Goal: Task Accomplishment & Management: Manage account settings

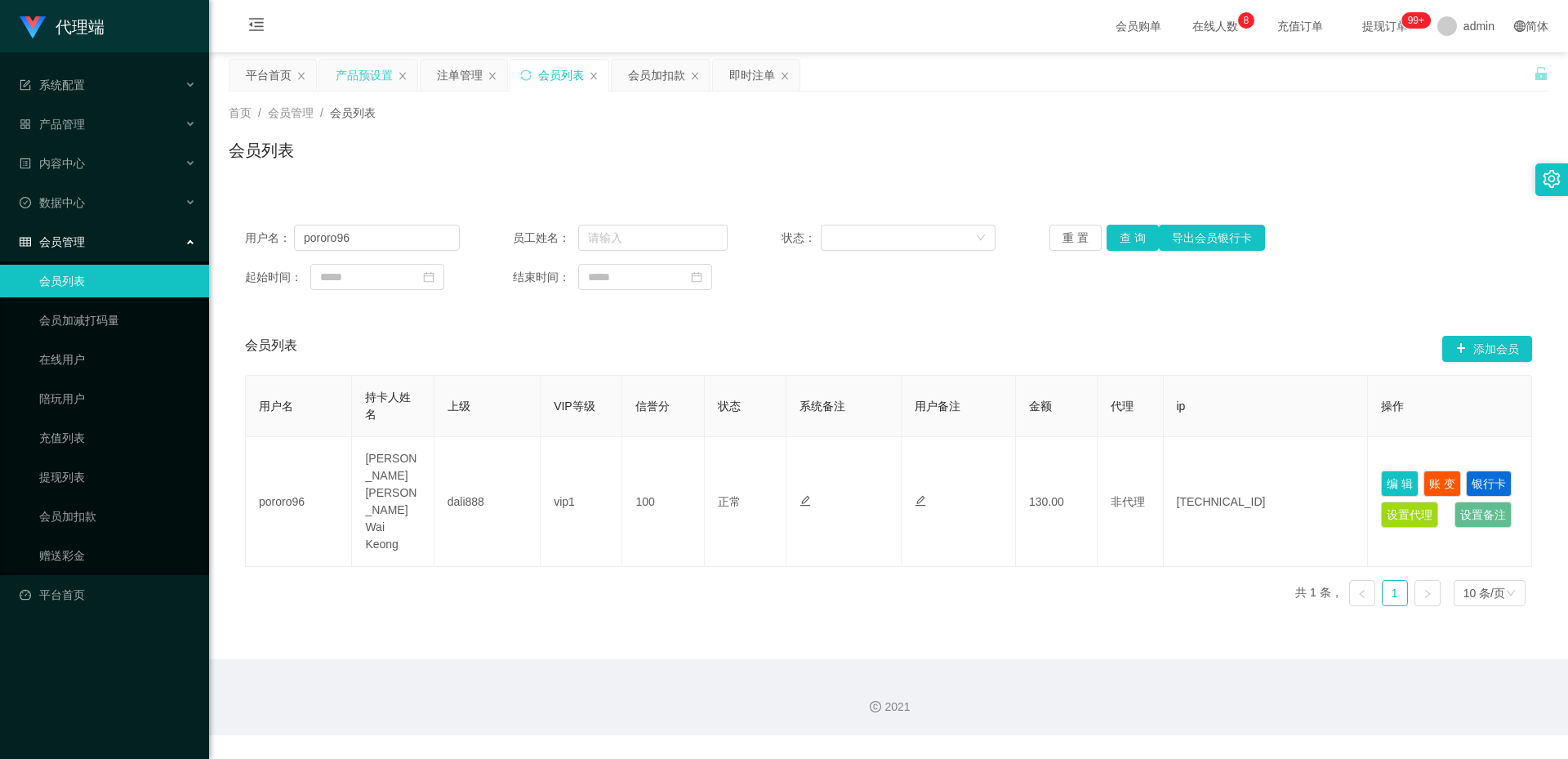
click at [369, 76] on div "产品预设置" at bounding box center [364, 75] width 57 height 31
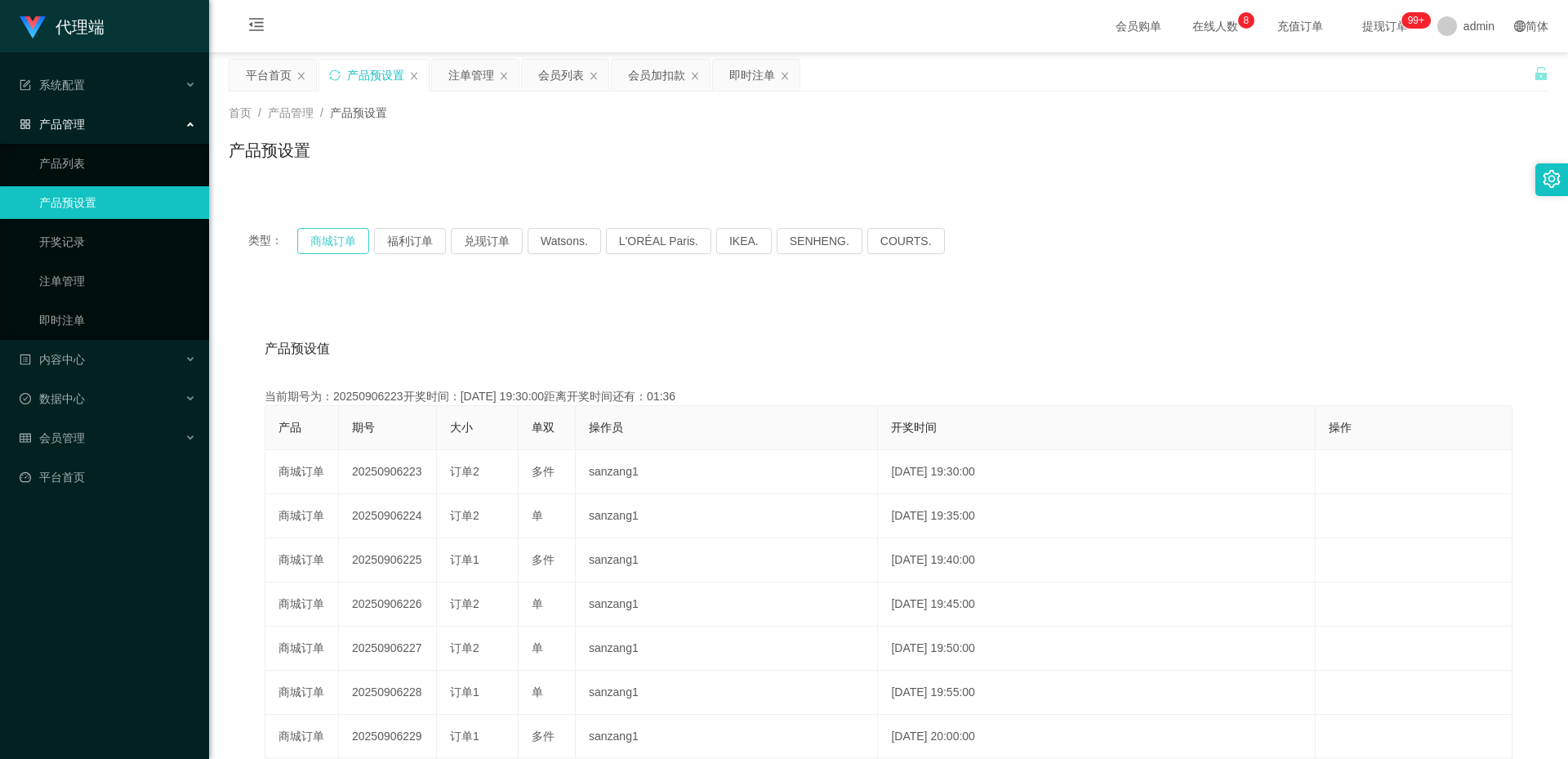
click at [342, 240] on button "商城订单" at bounding box center [333, 241] width 72 height 26
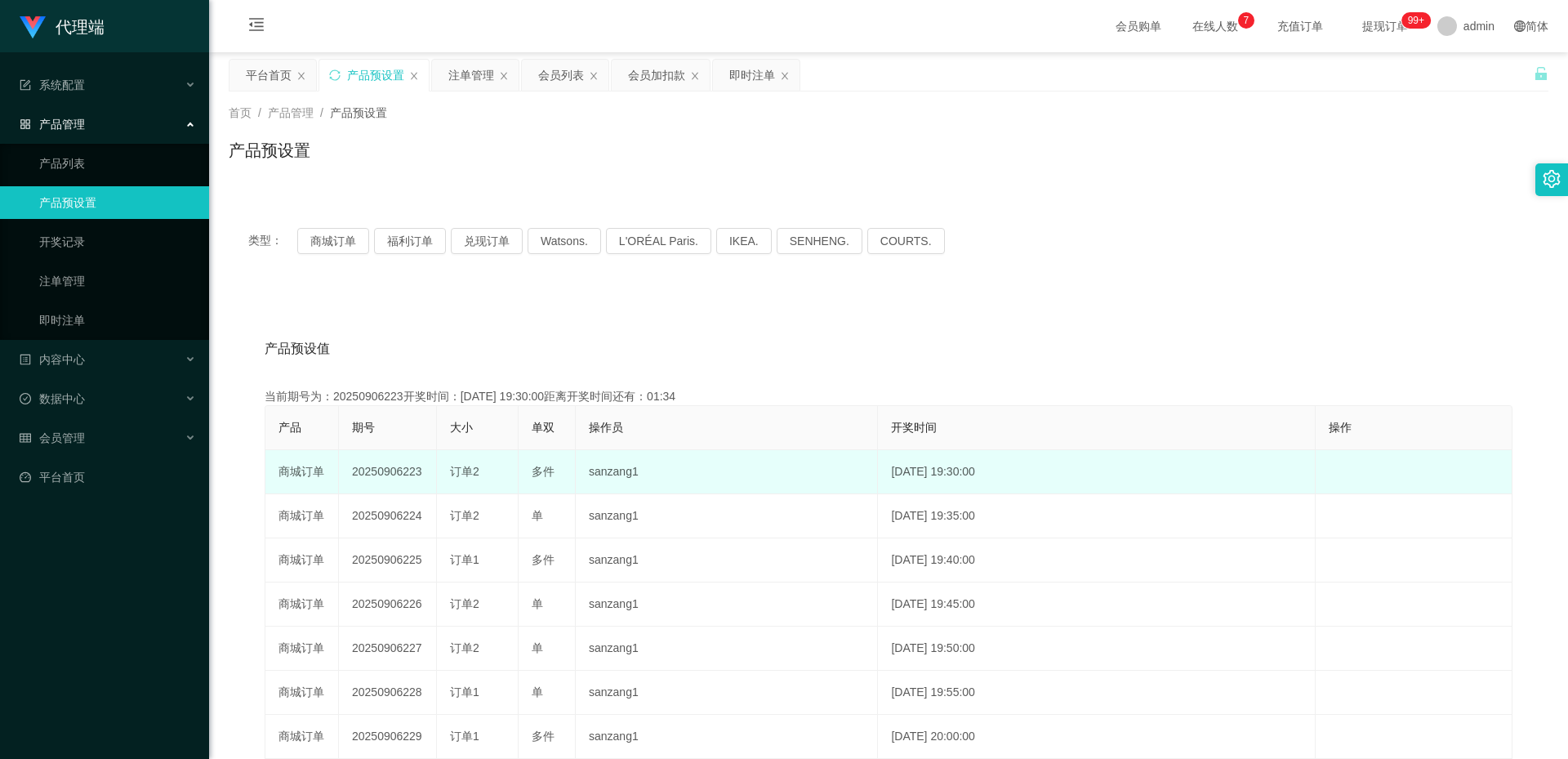
click at [383, 471] on td "20250906223" at bounding box center [388, 472] width 98 height 44
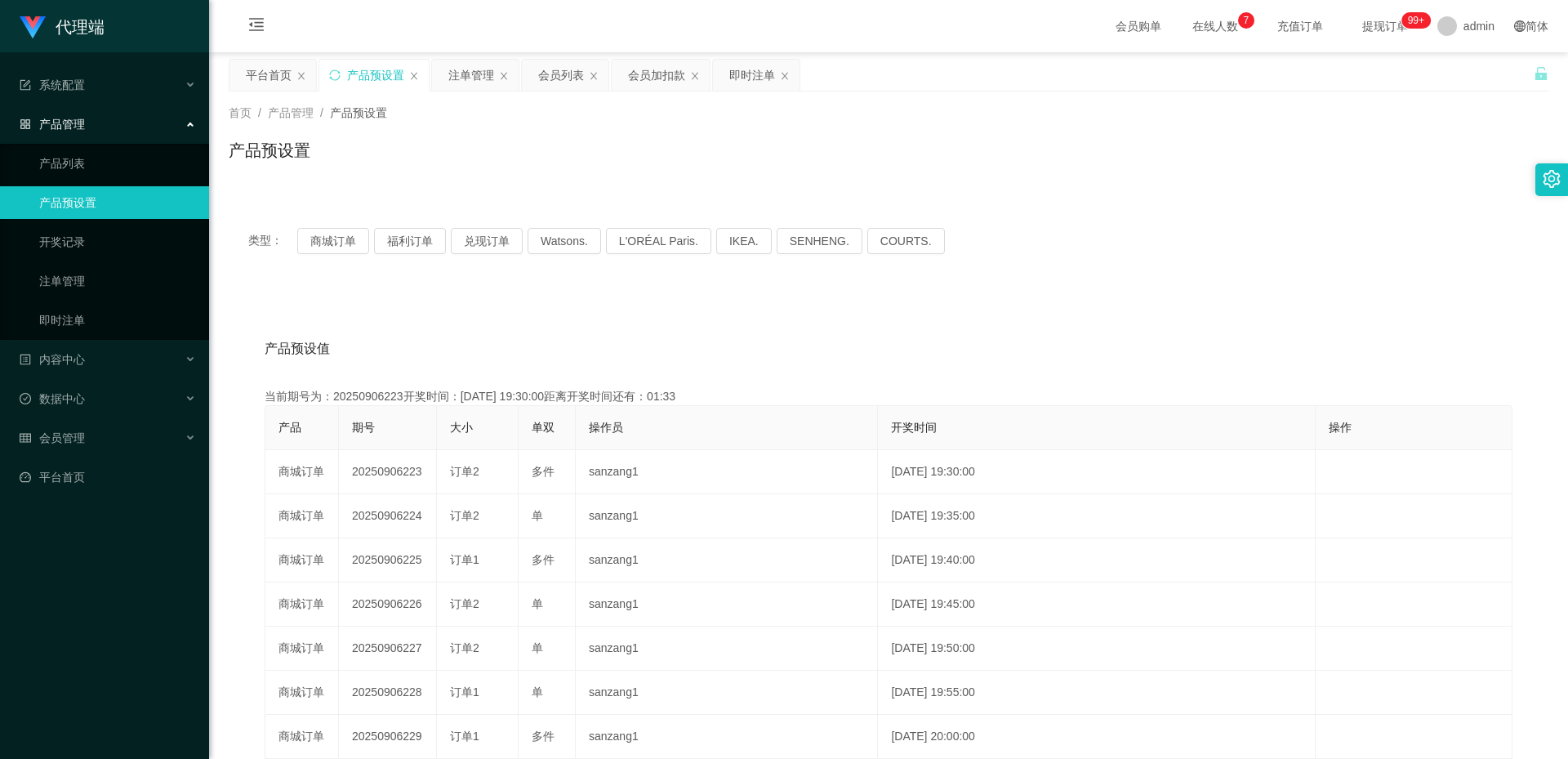
copy td "20250906223"
drag, startPoint x: 460, startPoint y: 66, endPoint x: 470, endPoint y: 72, distance: 11.7
click at [460, 66] on div "注单管理" at bounding box center [471, 75] width 45 height 31
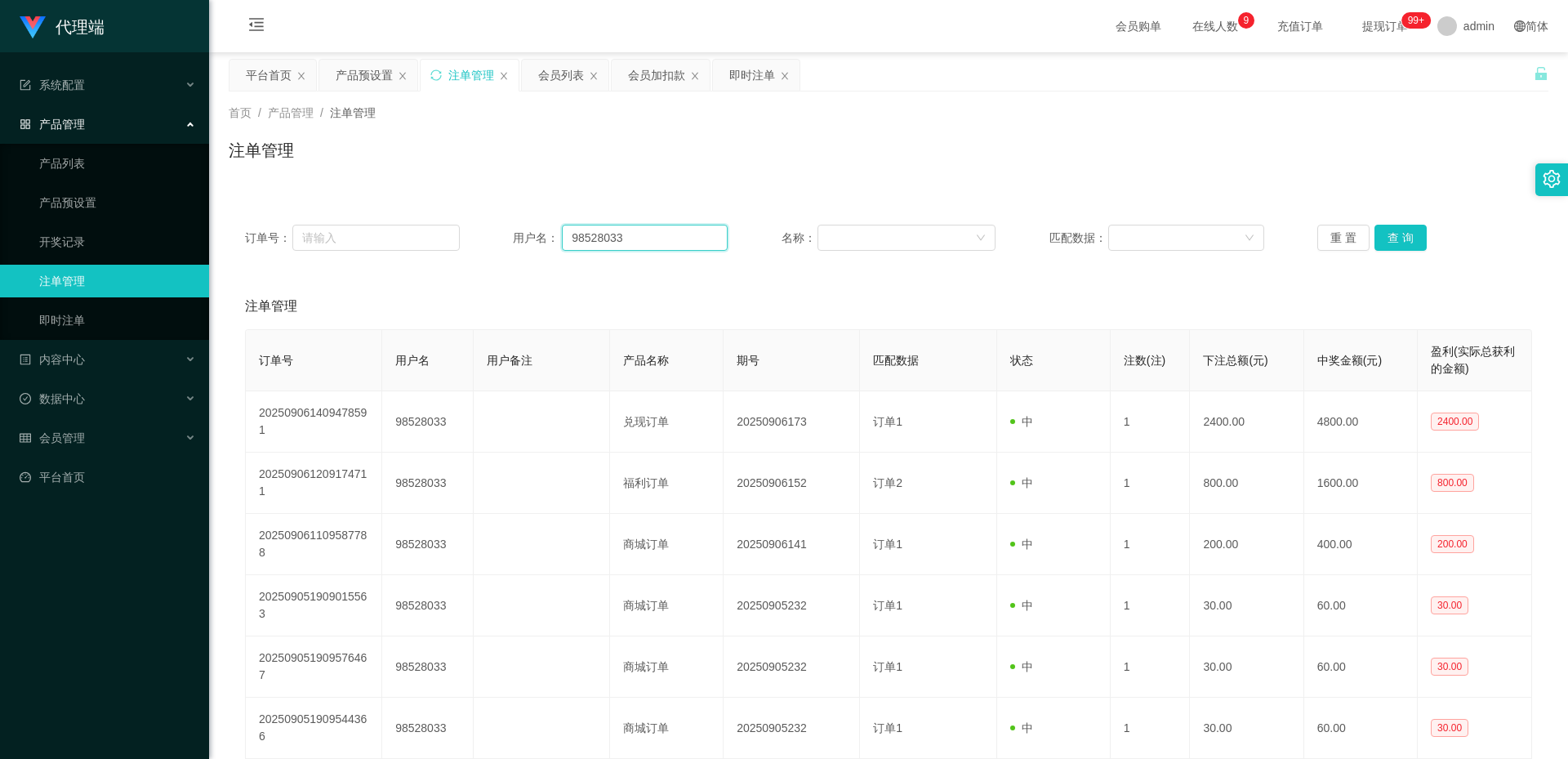
click at [611, 231] on input "98528033" at bounding box center [644, 238] width 166 height 26
paste input "Andrew9968"
type input "Andrew9968"
click at [1393, 243] on button "查 询" at bounding box center [1401, 238] width 52 height 26
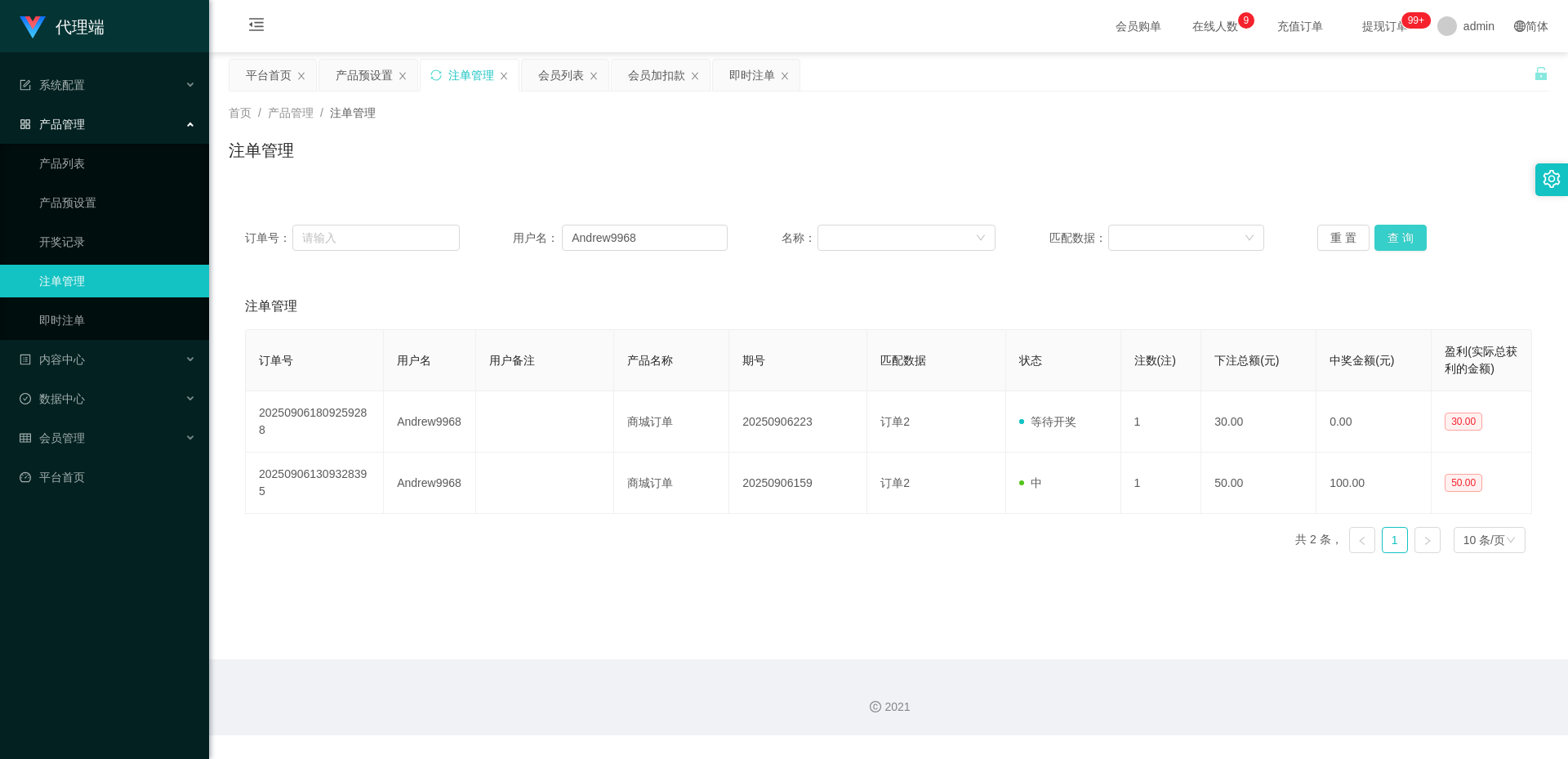
click at [1406, 228] on button "查 询" at bounding box center [1401, 238] width 52 height 26
click at [370, 69] on div "产品预设置" at bounding box center [364, 75] width 57 height 31
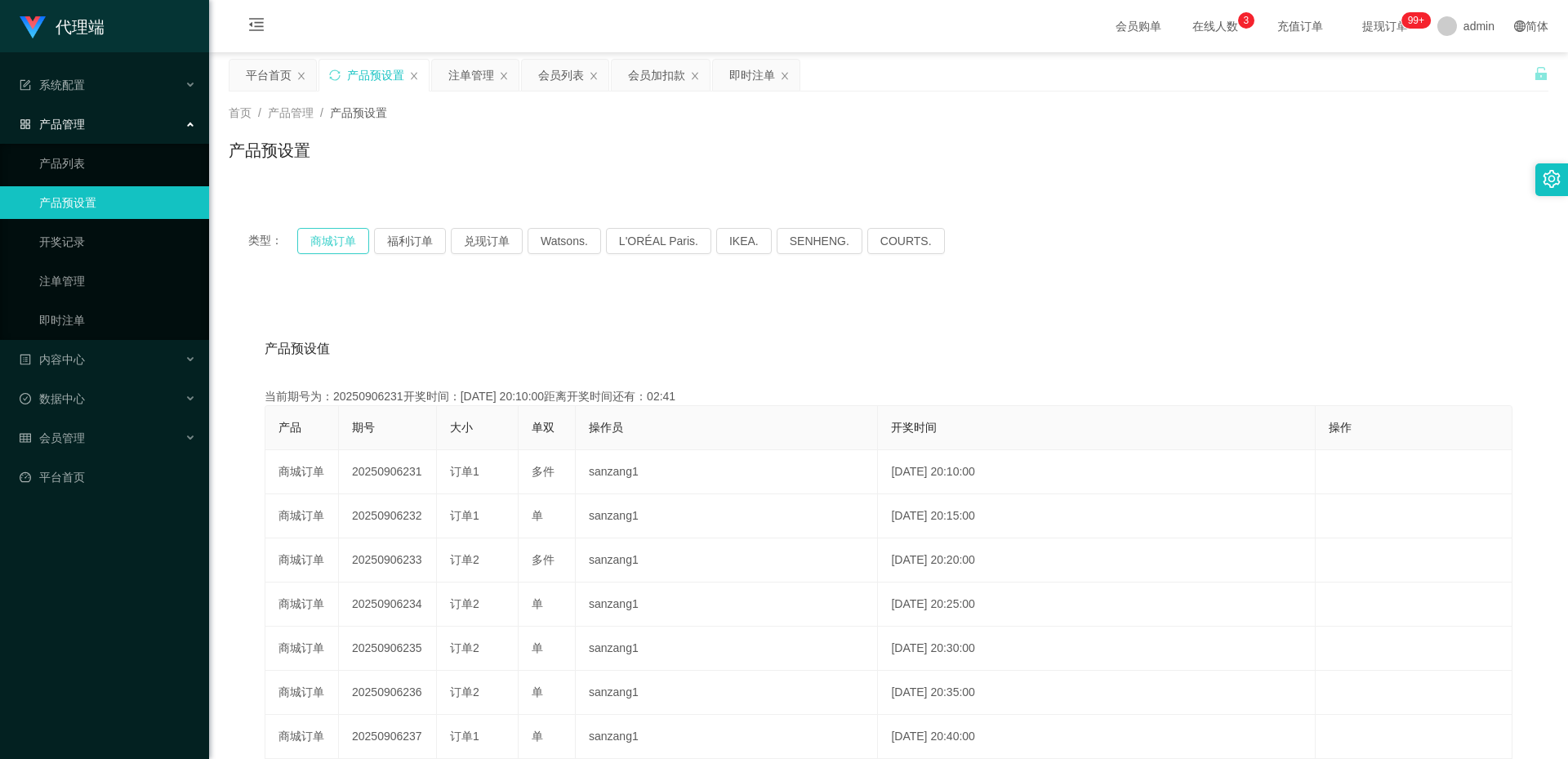
click at [326, 243] on button "商城订单" at bounding box center [333, 241] width 72 height 26
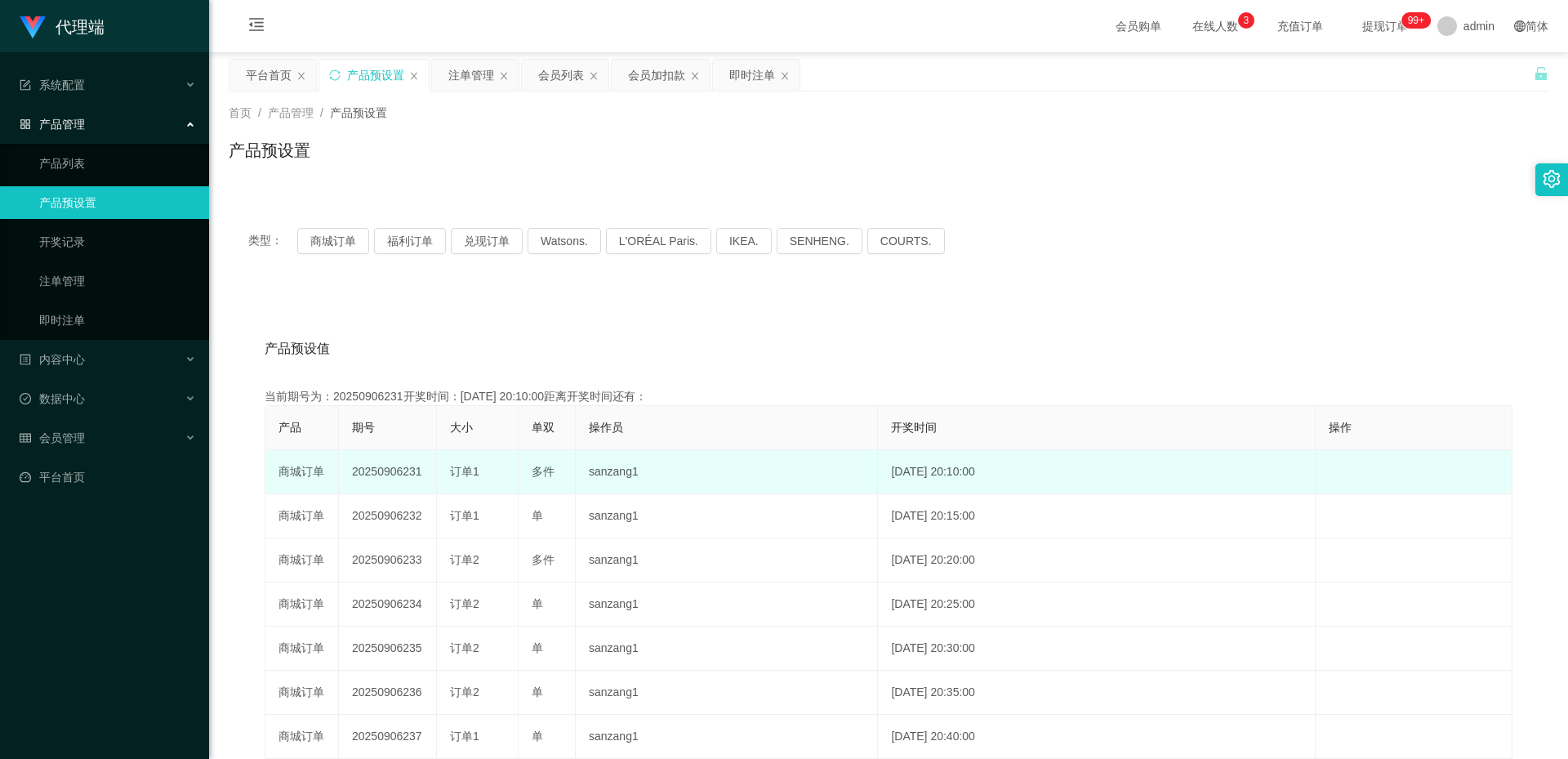
click at [390, 466] on td "20250906231" at bounding box center [388, 472] width 98 height 44
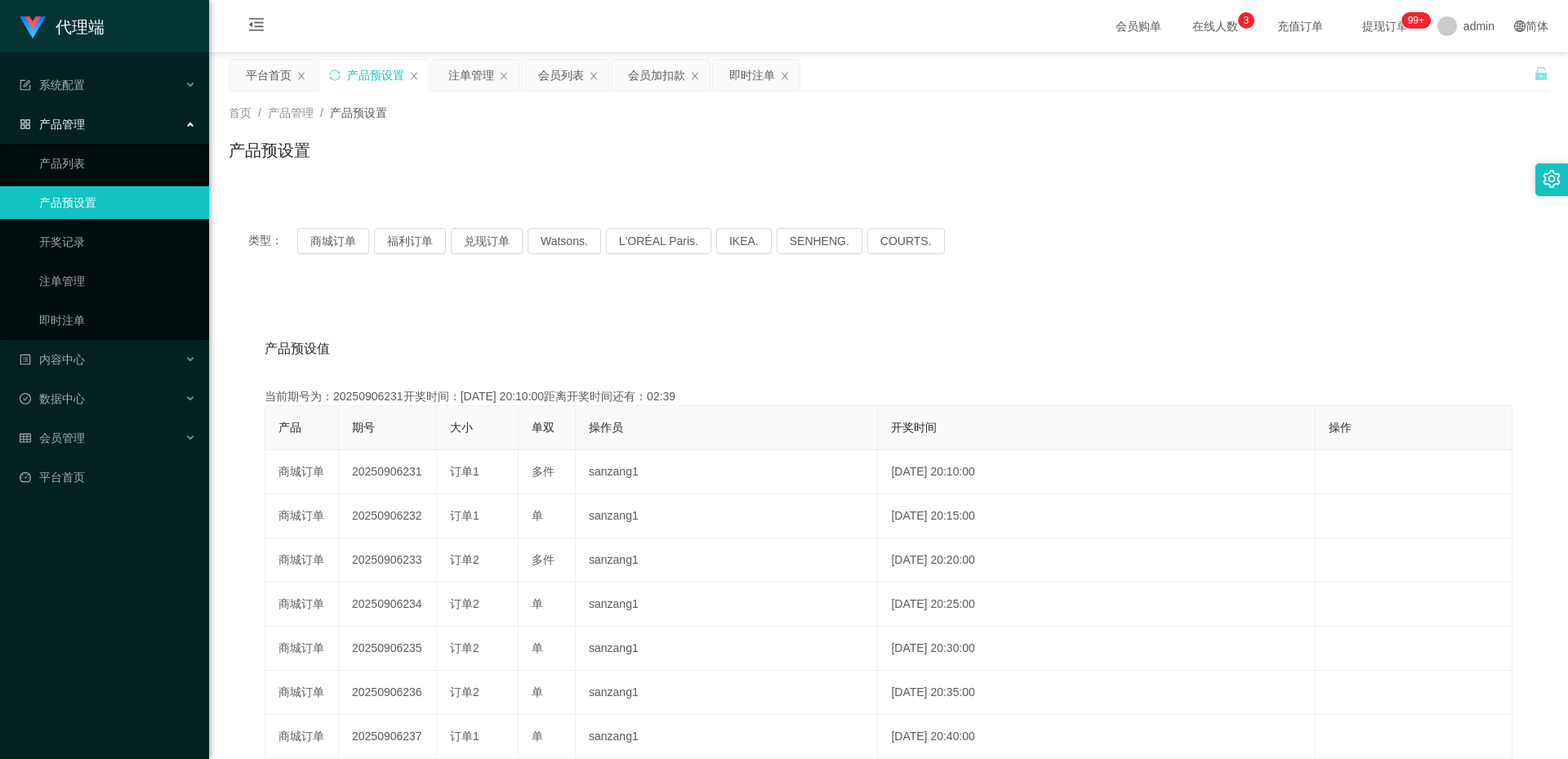
copy td "20250906231"
click at [460, 78] on div "注单管理" at bounding box center [471, 75] width 45 height 31
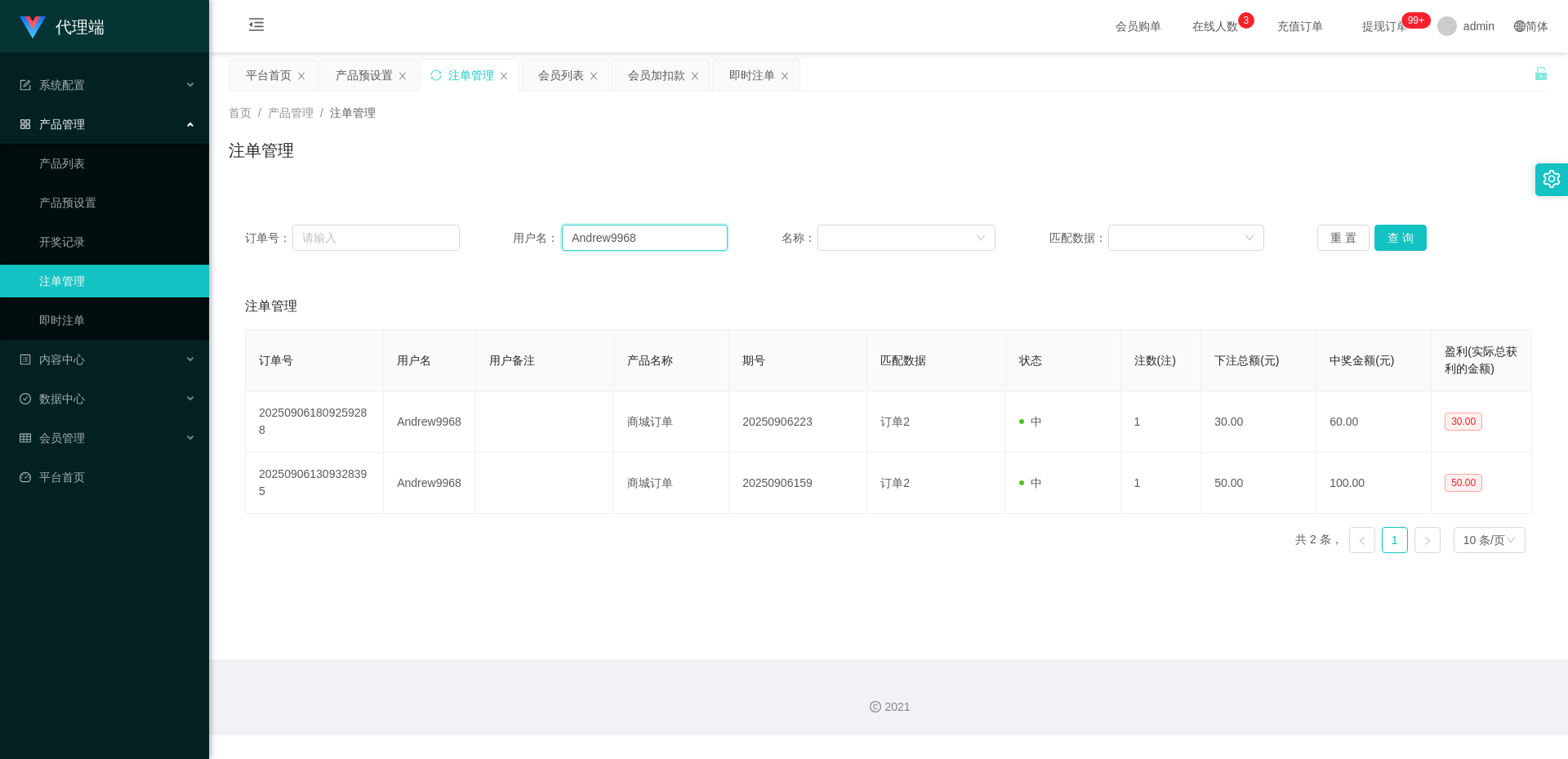
click at [636, 225] on input "Andrew9968" at bounding box center [644, 238] width 166 height 26
paste input "dafadafa"
type input "dafadafa"
click at [1375, 244] on button "查 询" at bounding box center [1401, 238] width 52 height 26
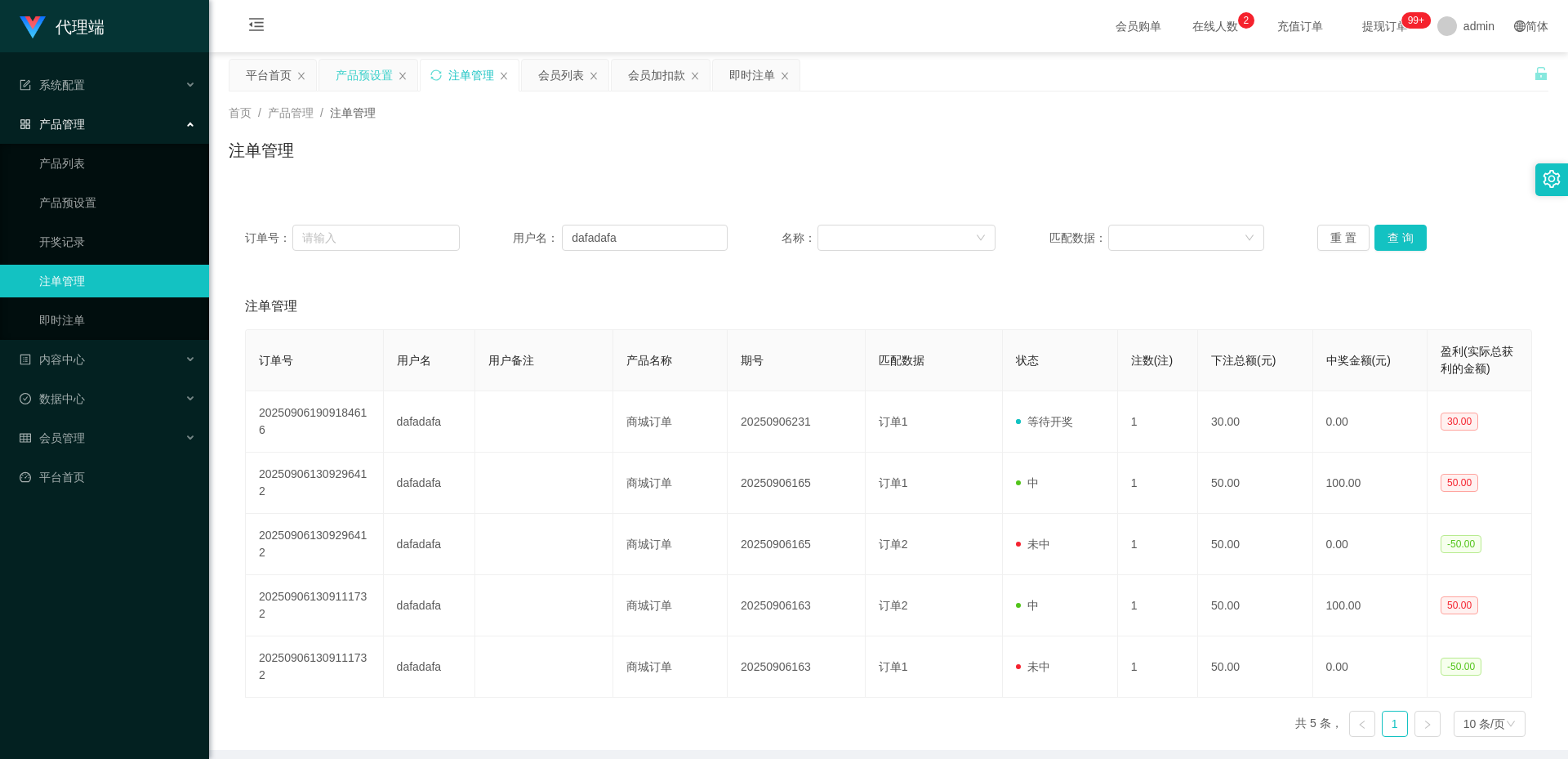
click at [352, 77] on div "产品预设置" at bounding box center [364, 75] width 57 height 31
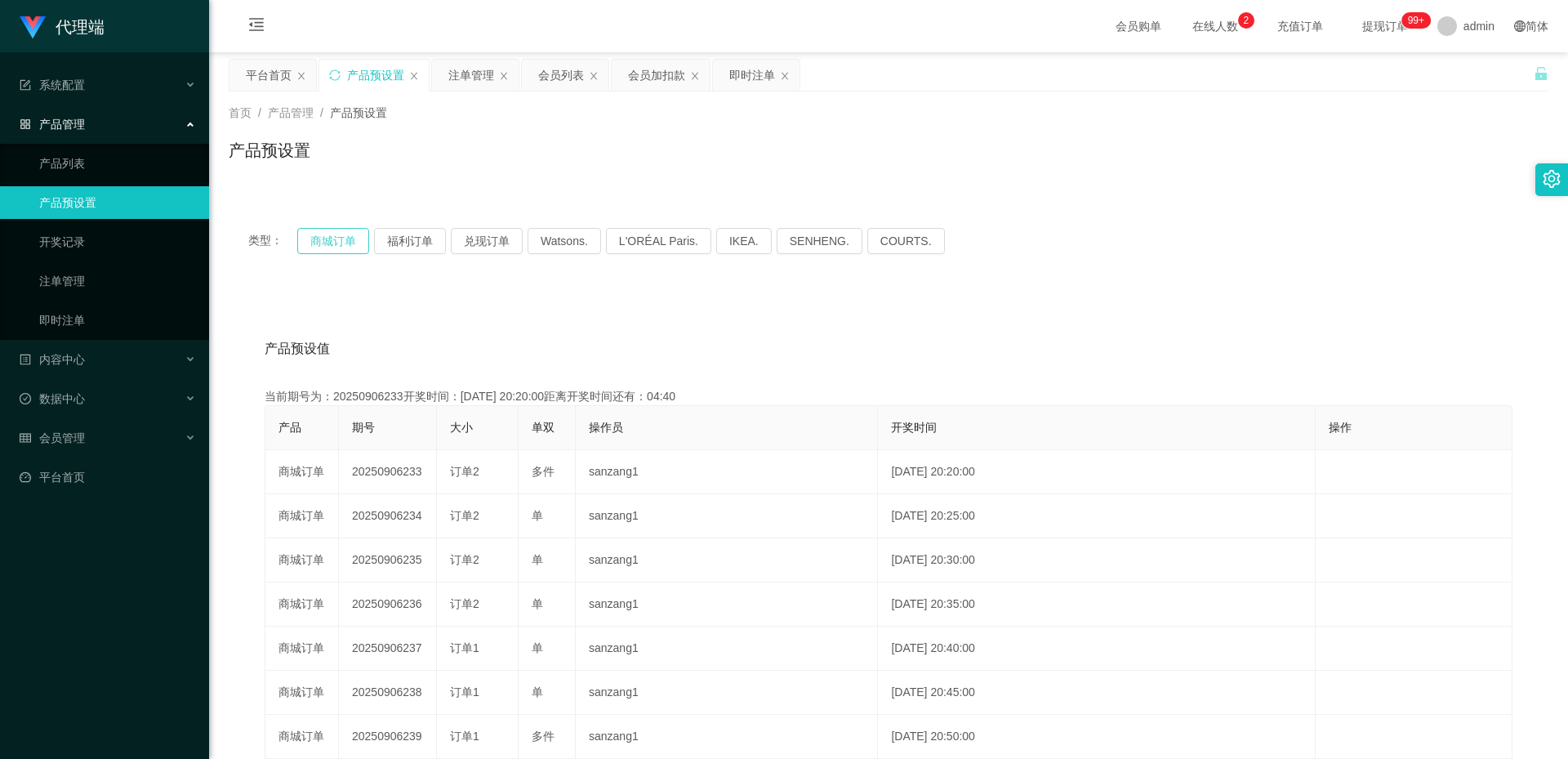
click at [334, 241] on button "商城订单" at bounding box center [333, 241] width 72 height 26
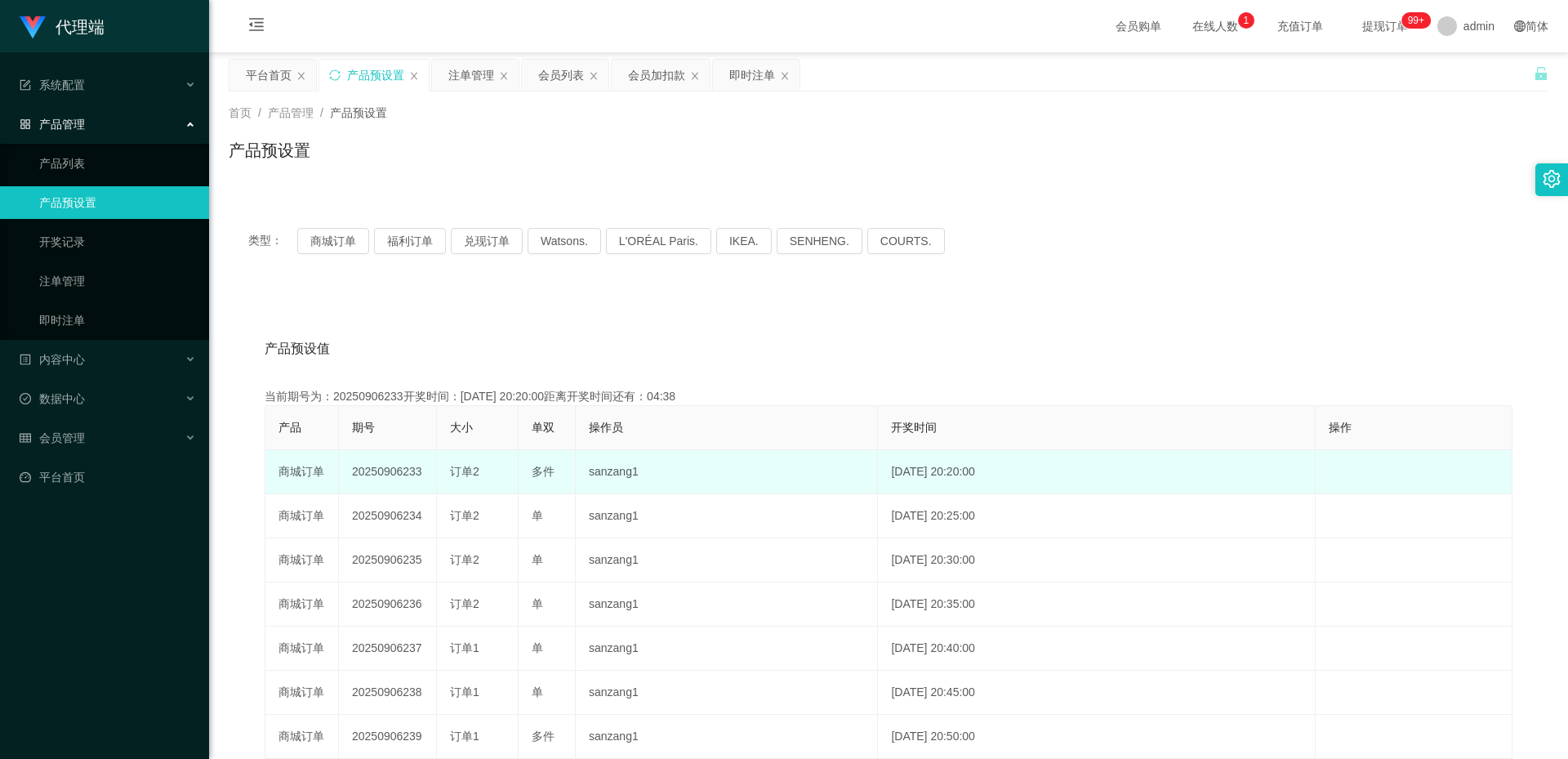
click at [385, 478] on td "20250906233" at bounding box center [388, 472] width 98 height 44
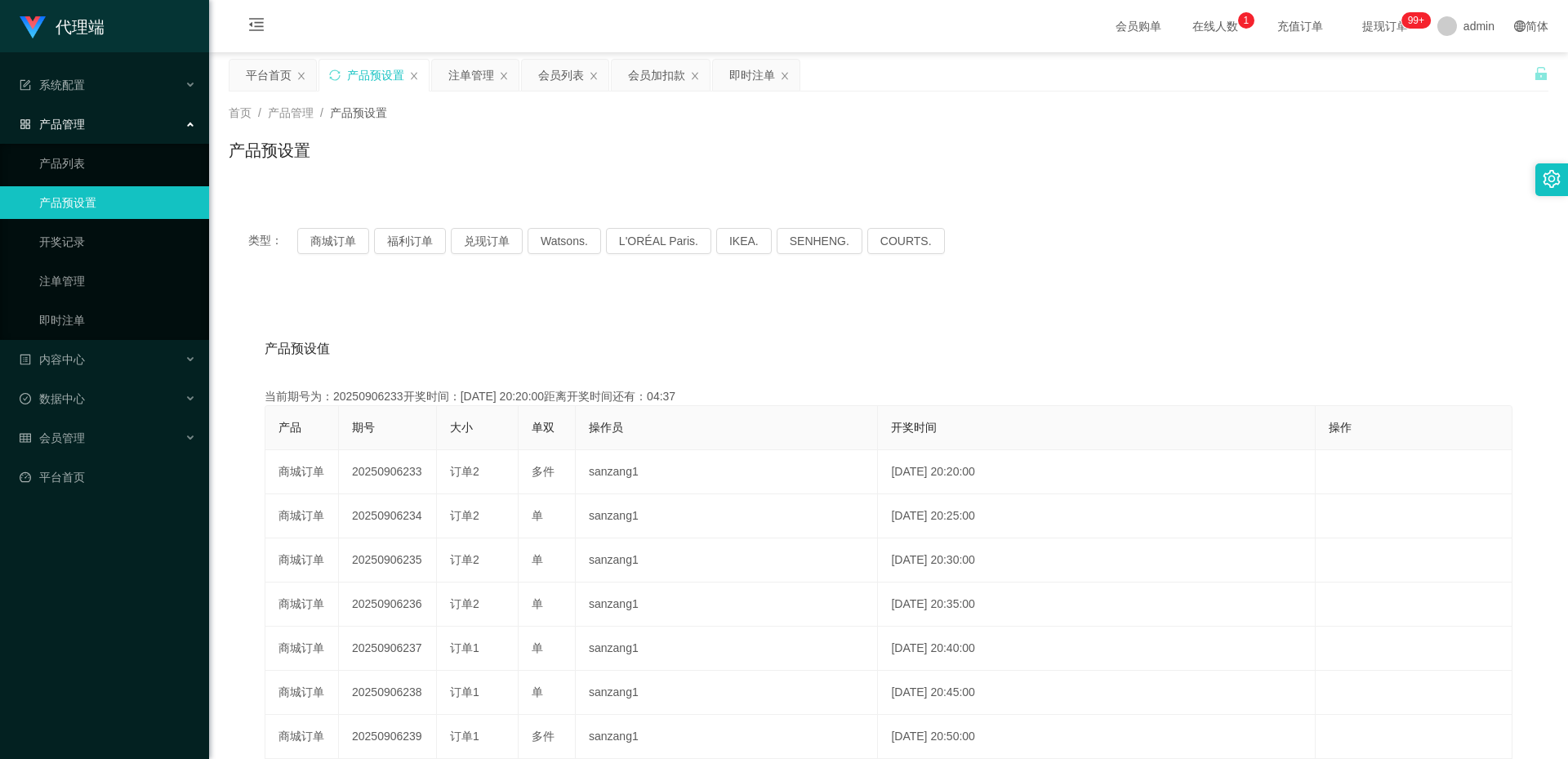
copy td "20250906233"
click at [454, 68] on div "注单管理" at bounding box center [471, 75] width 45 height 31
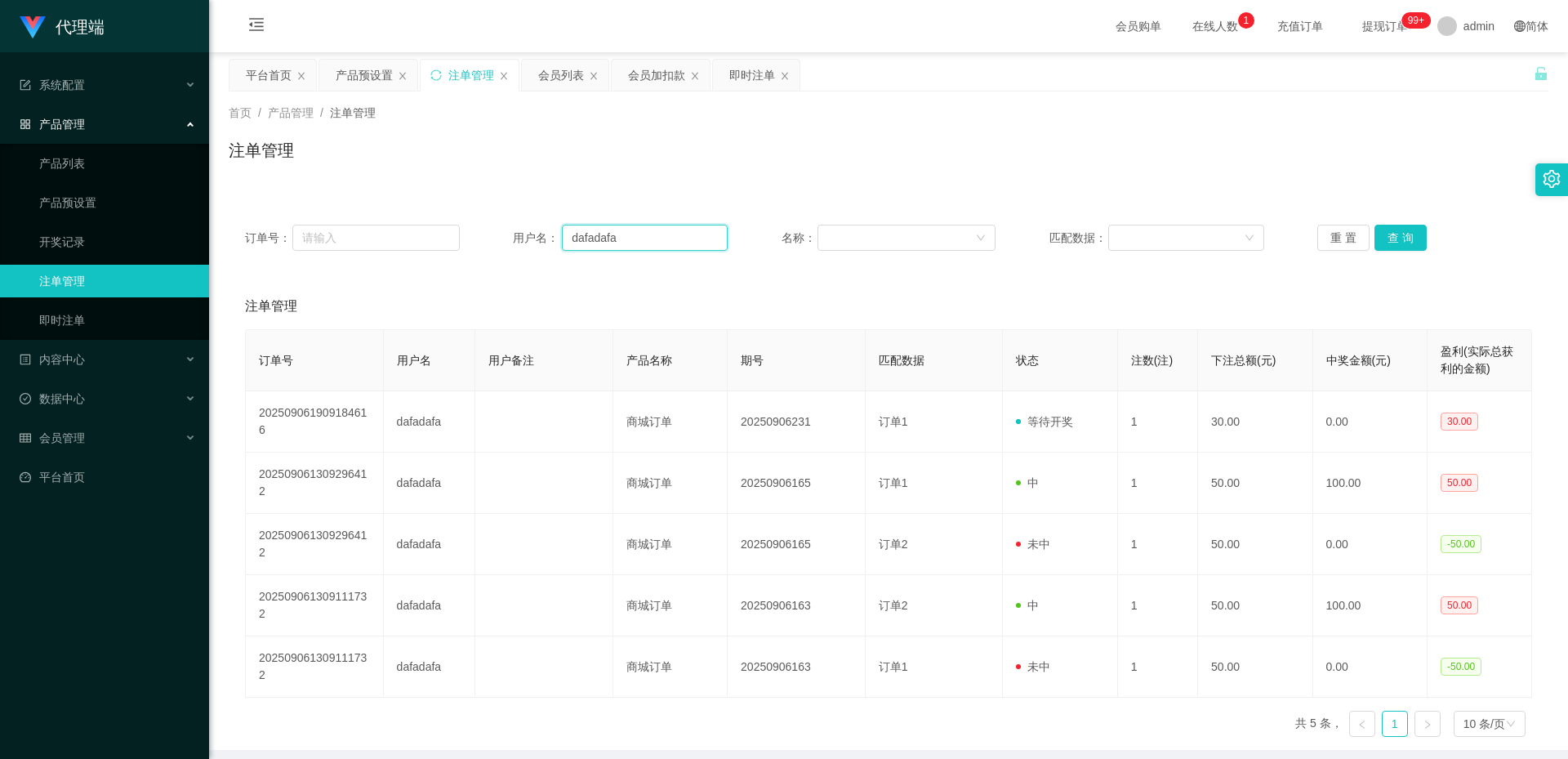
click at [617, 240] on input "dafadafa" at bounding box center [644, 238] width 166 height 26
paste input "vinsonlow"
type input "vinsonlow"
click at [1393, 240] on button "查 询" at bounding box center [1401, 238] width 52 height 26
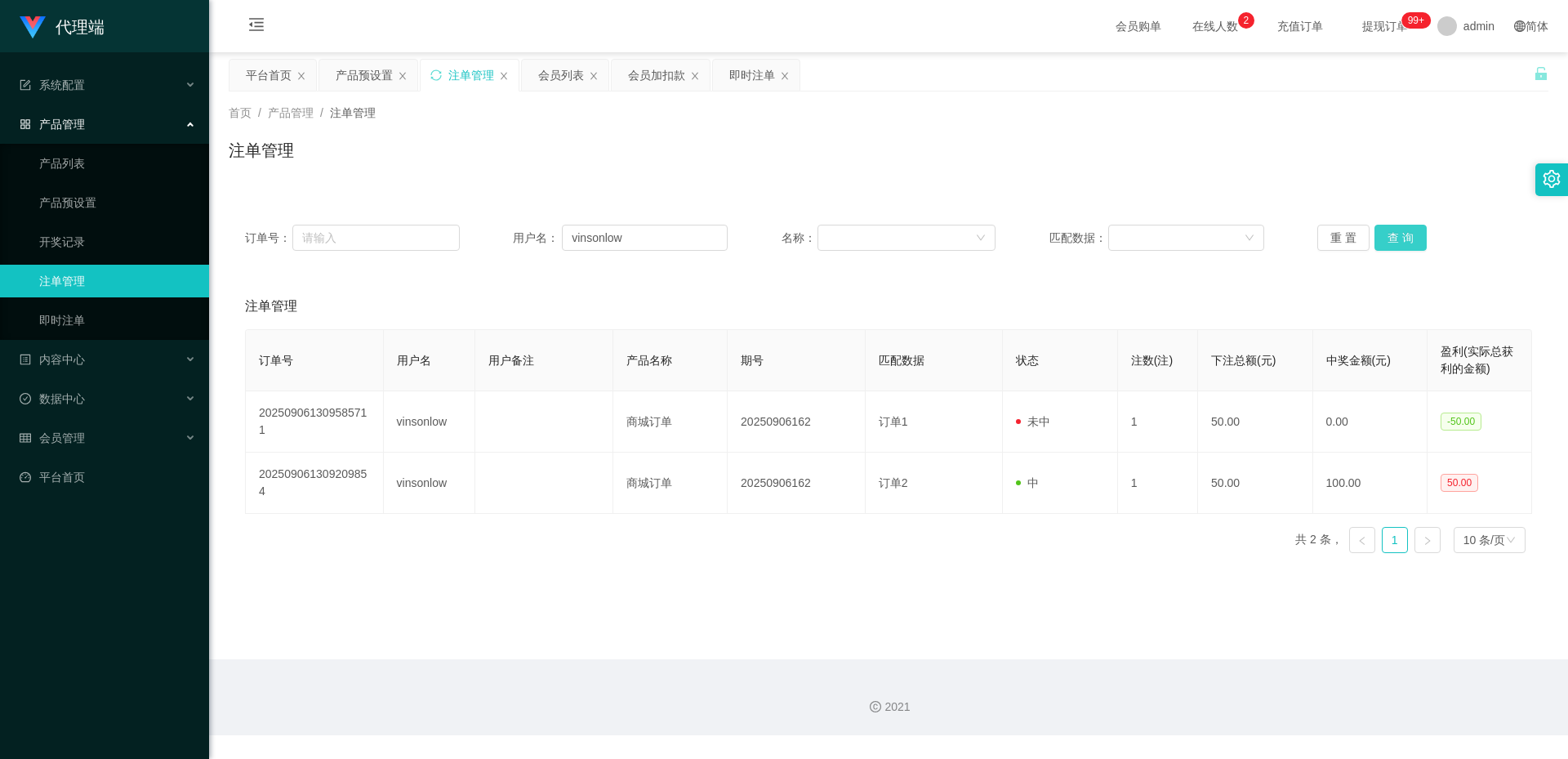
click at [1396, 233] on button "查 询" at bounding box center [1401, 238] width 52 height 26
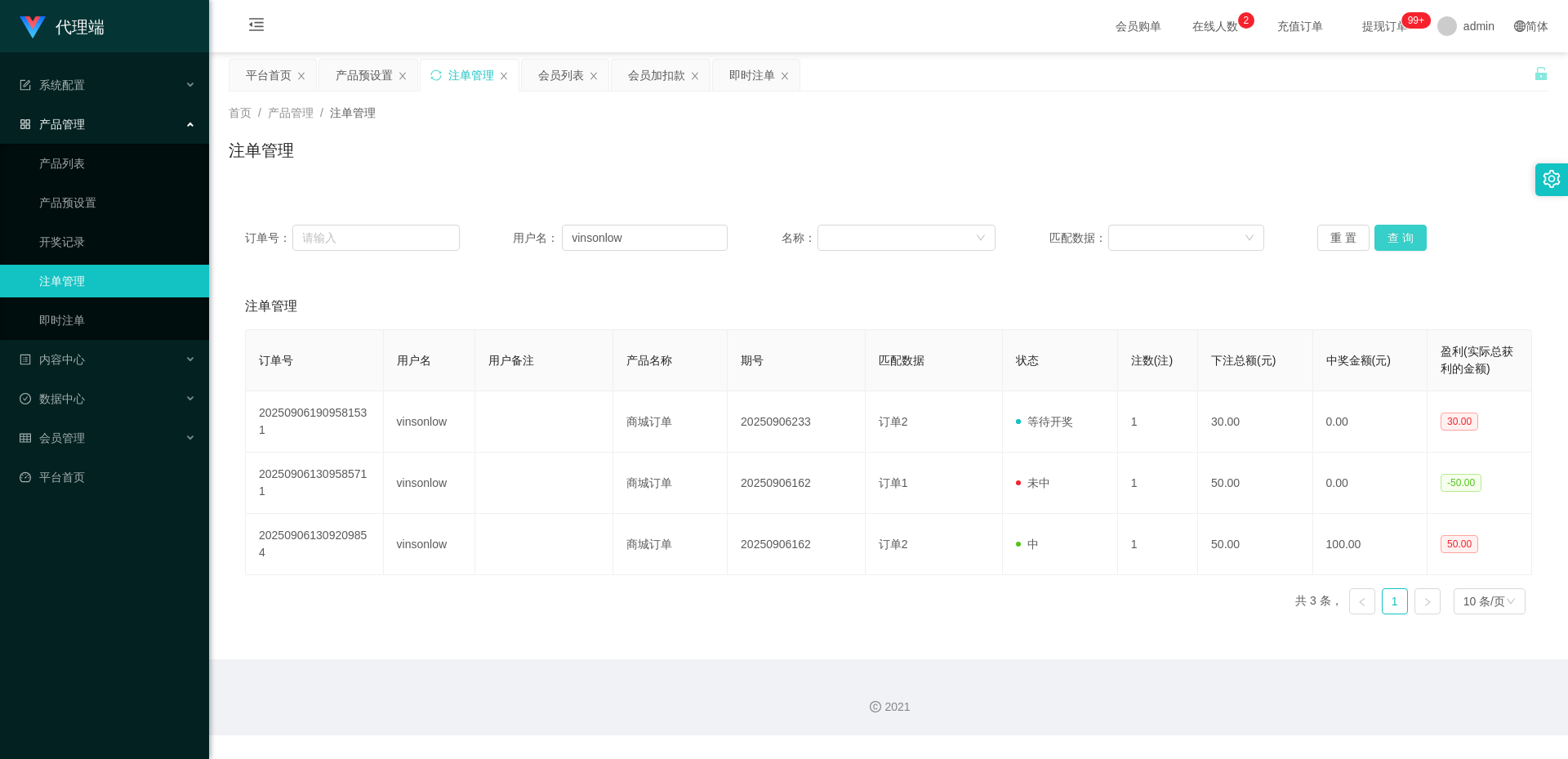
click at [1394, 245] on button "查 询" at bounding box center [1401, 238] width 52 height 26
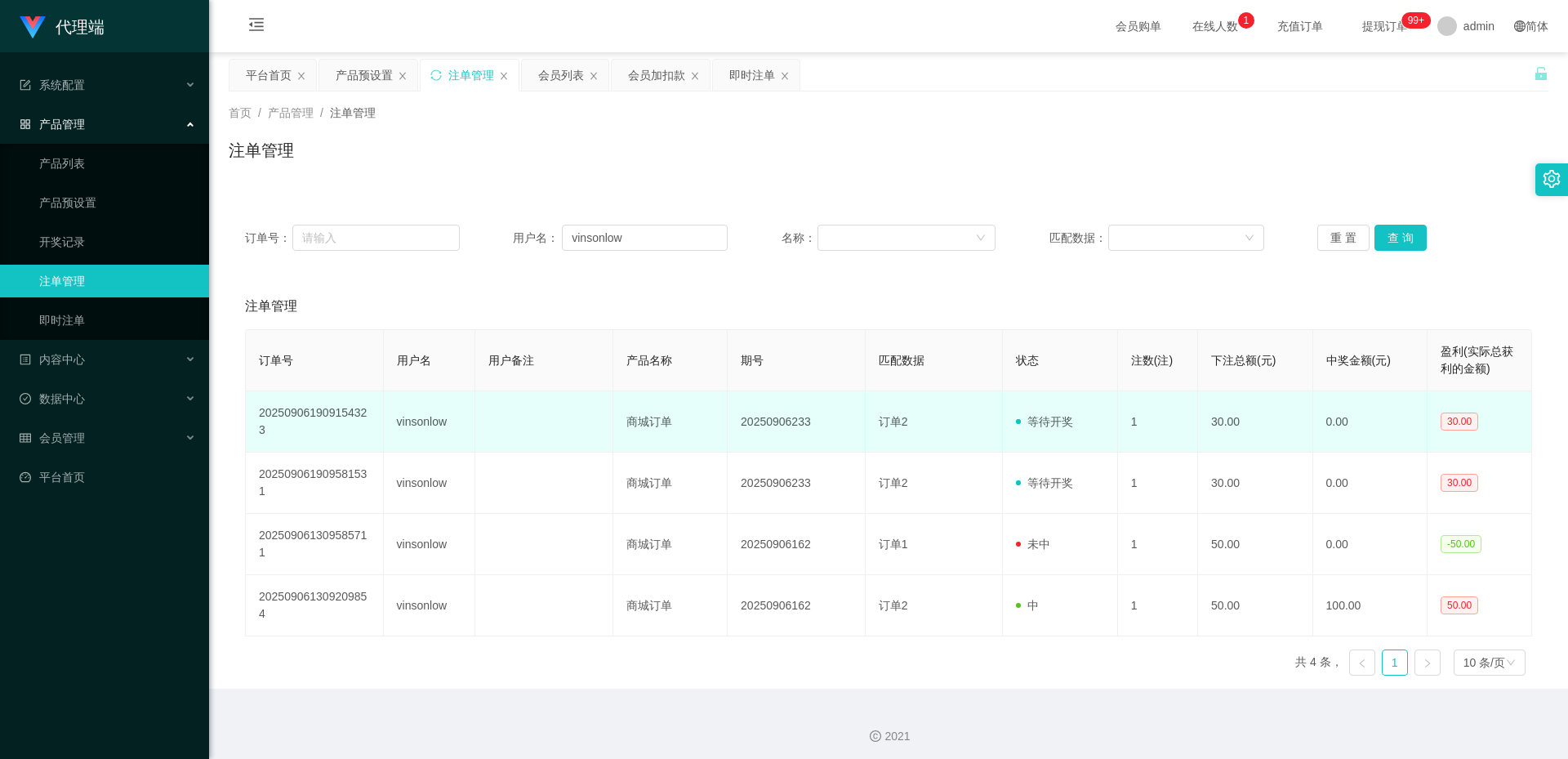
click at [419, 421] on td "vinsonlow" at bounding box center [429, 422] width 92 height 61
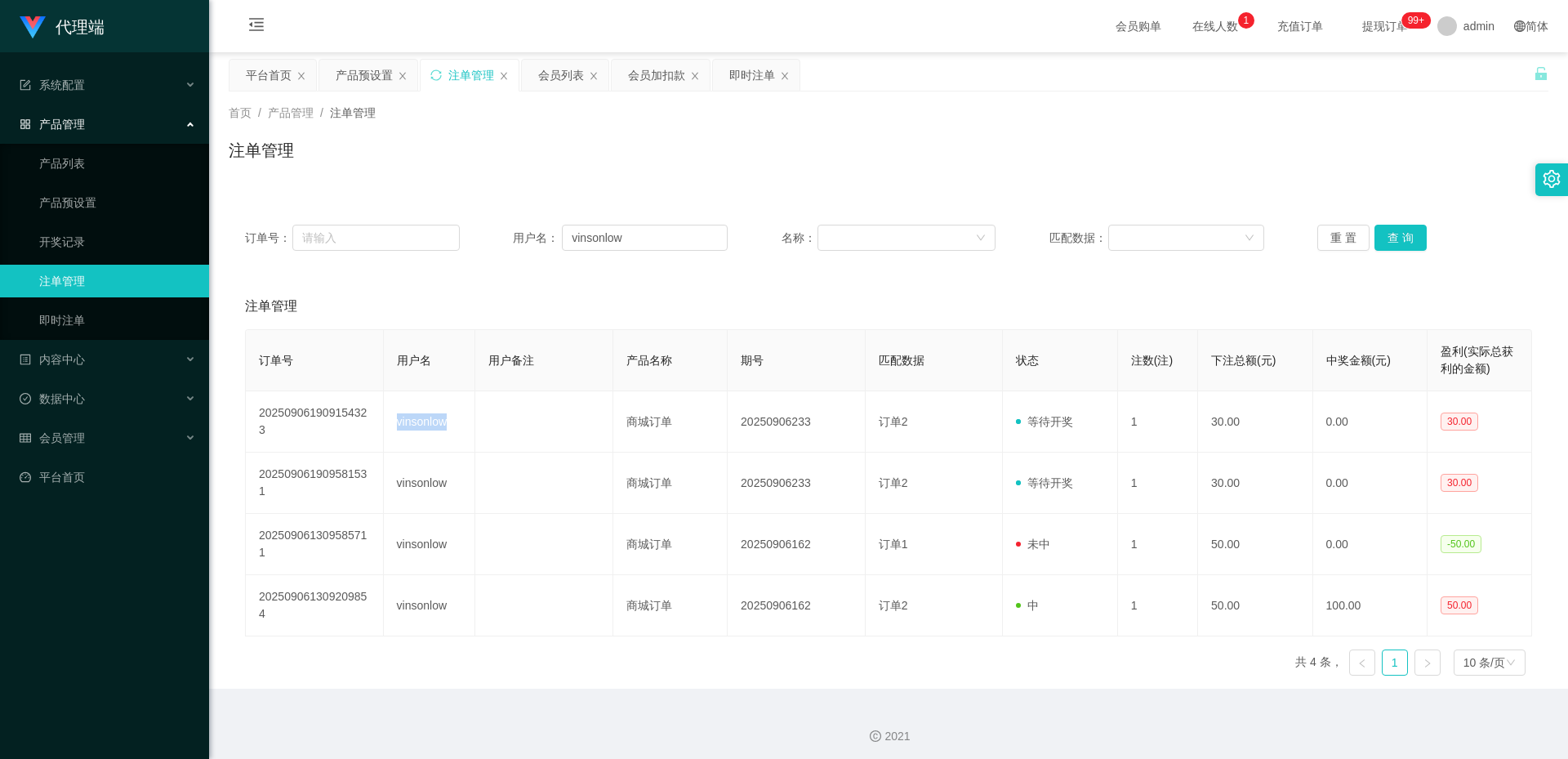
copy td "vinsonlow"
click at [663, 76] on div "会员加扣款" at bounding box center [657, 75] width 57 height 31
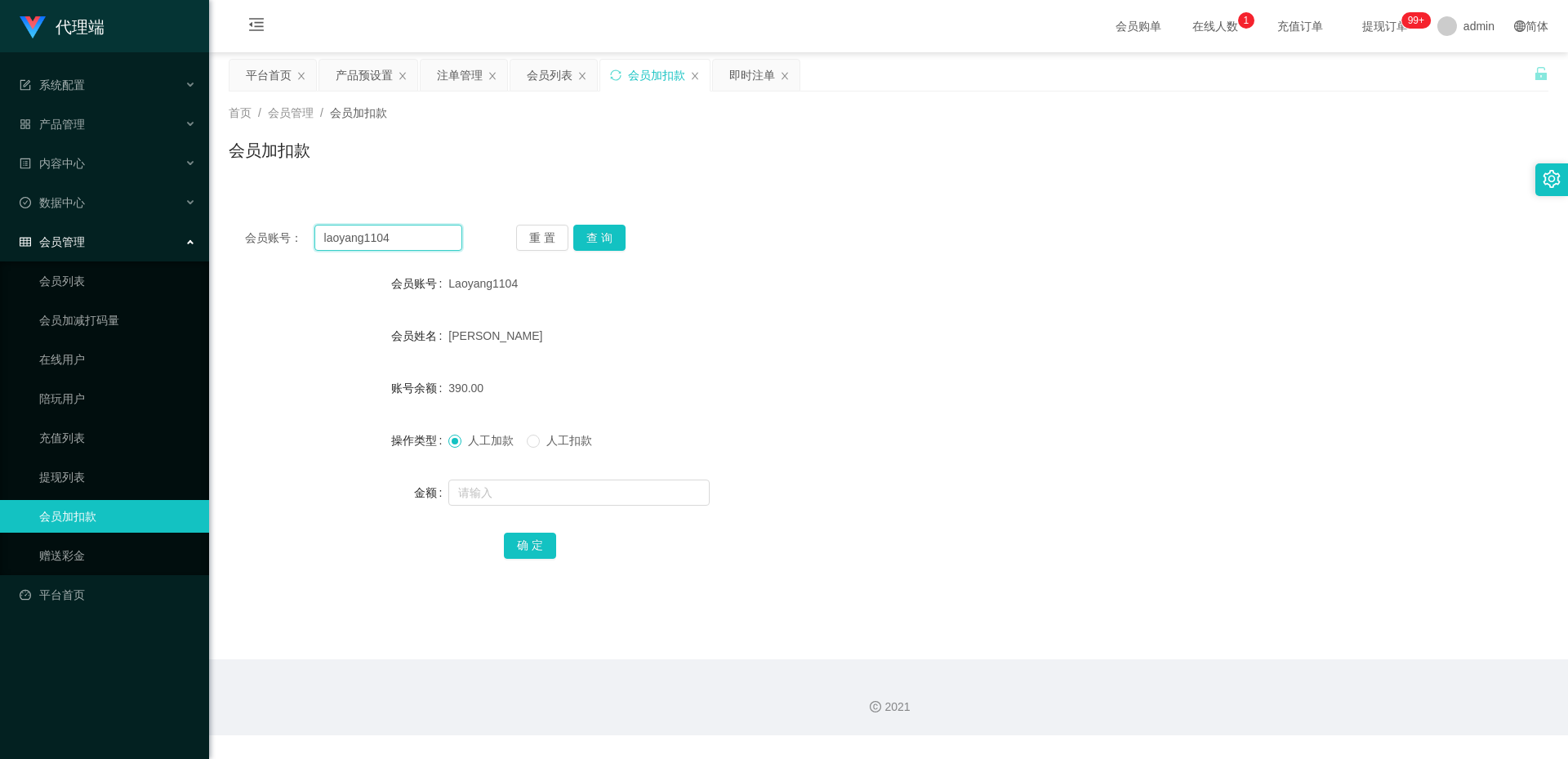
click at [401, 247] on input "laoyang1104" at bounding box center [389, 238] width 148 height 26
paste input "vinsonlow"
type input "vinsonlow"
click at [605, 238] on button "查 询" at bounding box center [599, 238] width 52 height 26
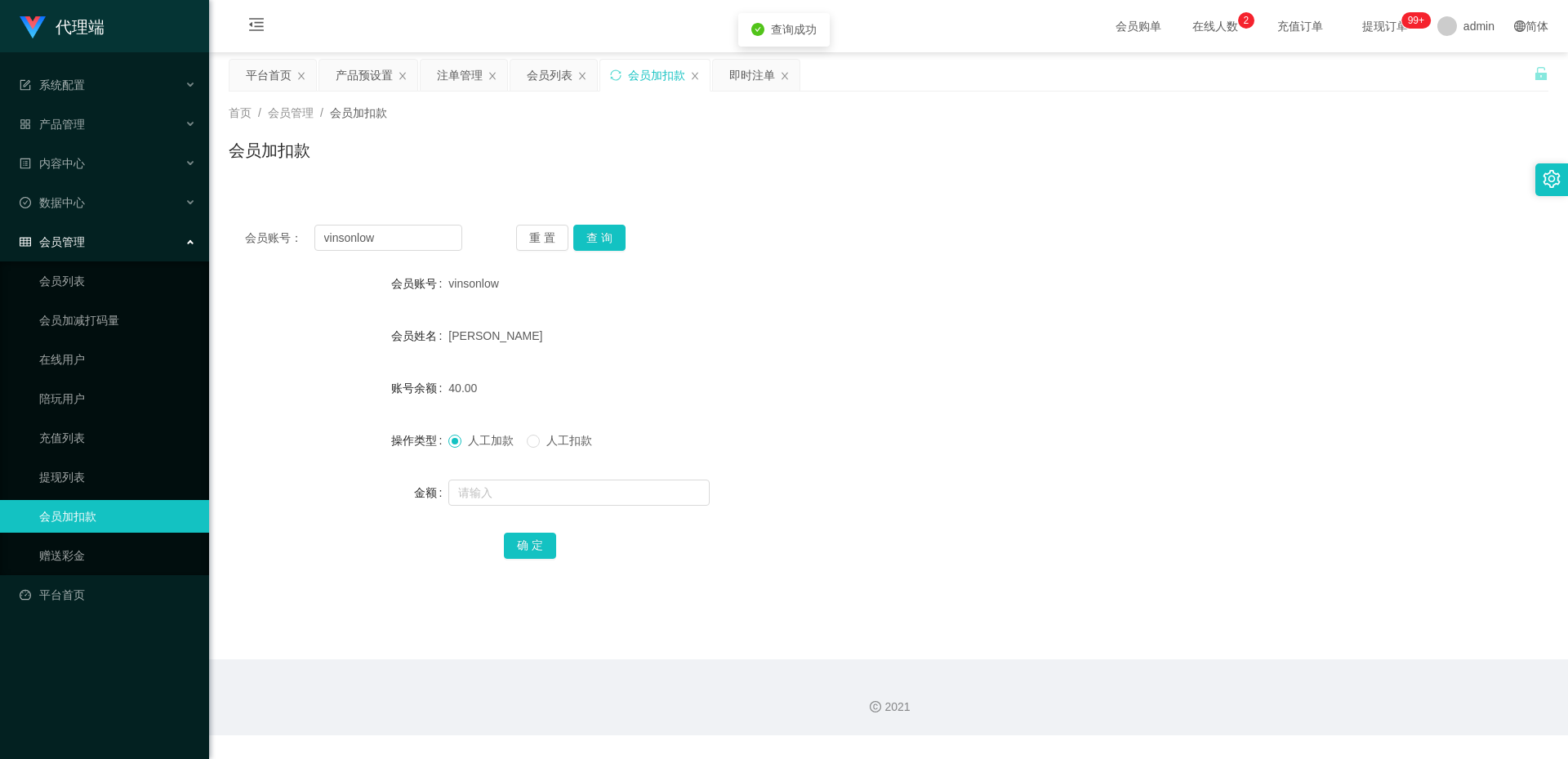
click at [562, 437] on span "人工扣款" at bounding box center [569, 441] width 59 height 13
click at [512, 490] on input "text" at bounding box center [579, 492] width 261 height 26
type input "30"
click at [354, 73] on div "产品预设置" at bounding box center [364, 75] width 57 height 31
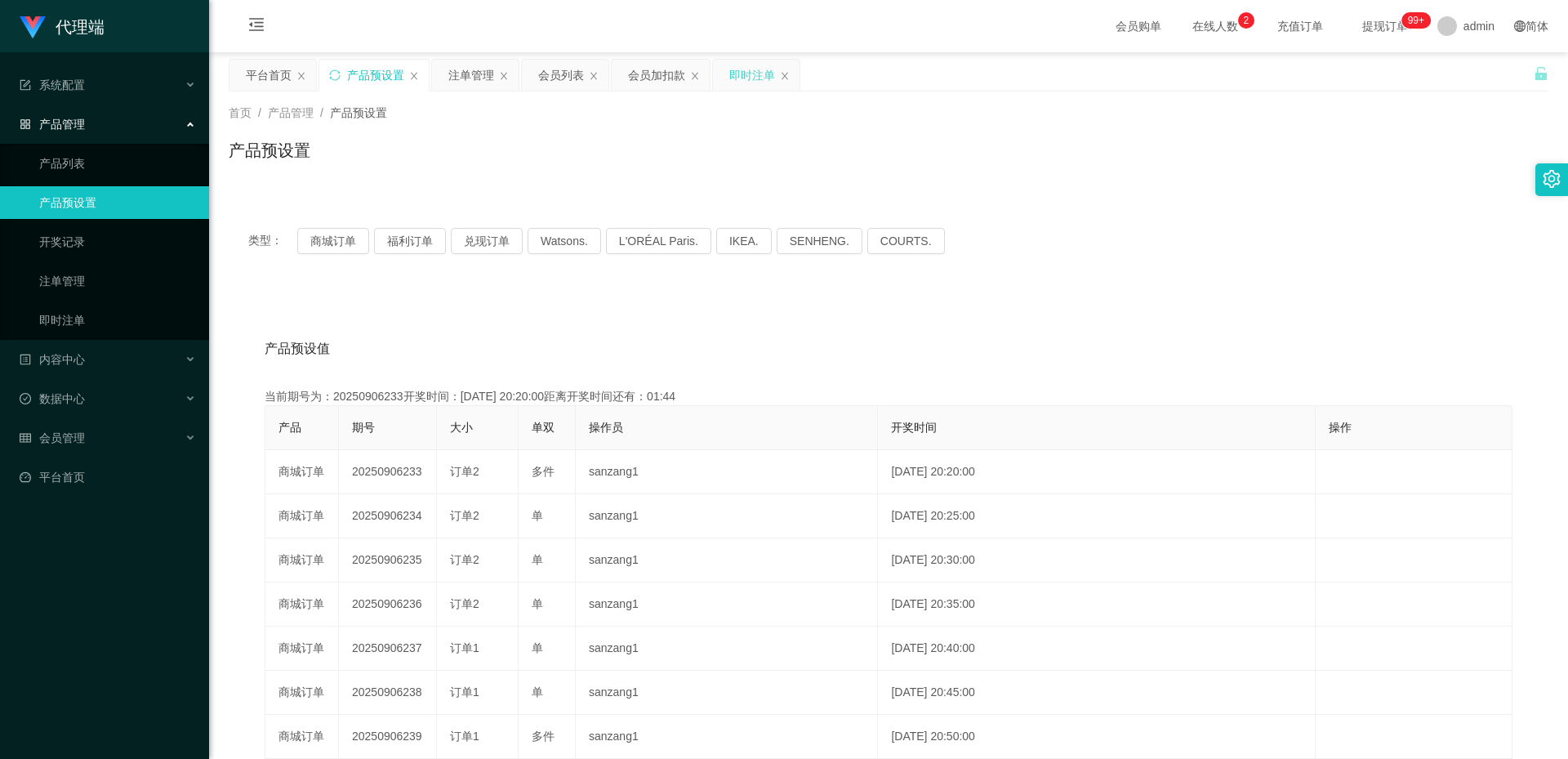
click at [749, 78] on div "即时注单" at bounding box center [751, 75] width 45 height 31
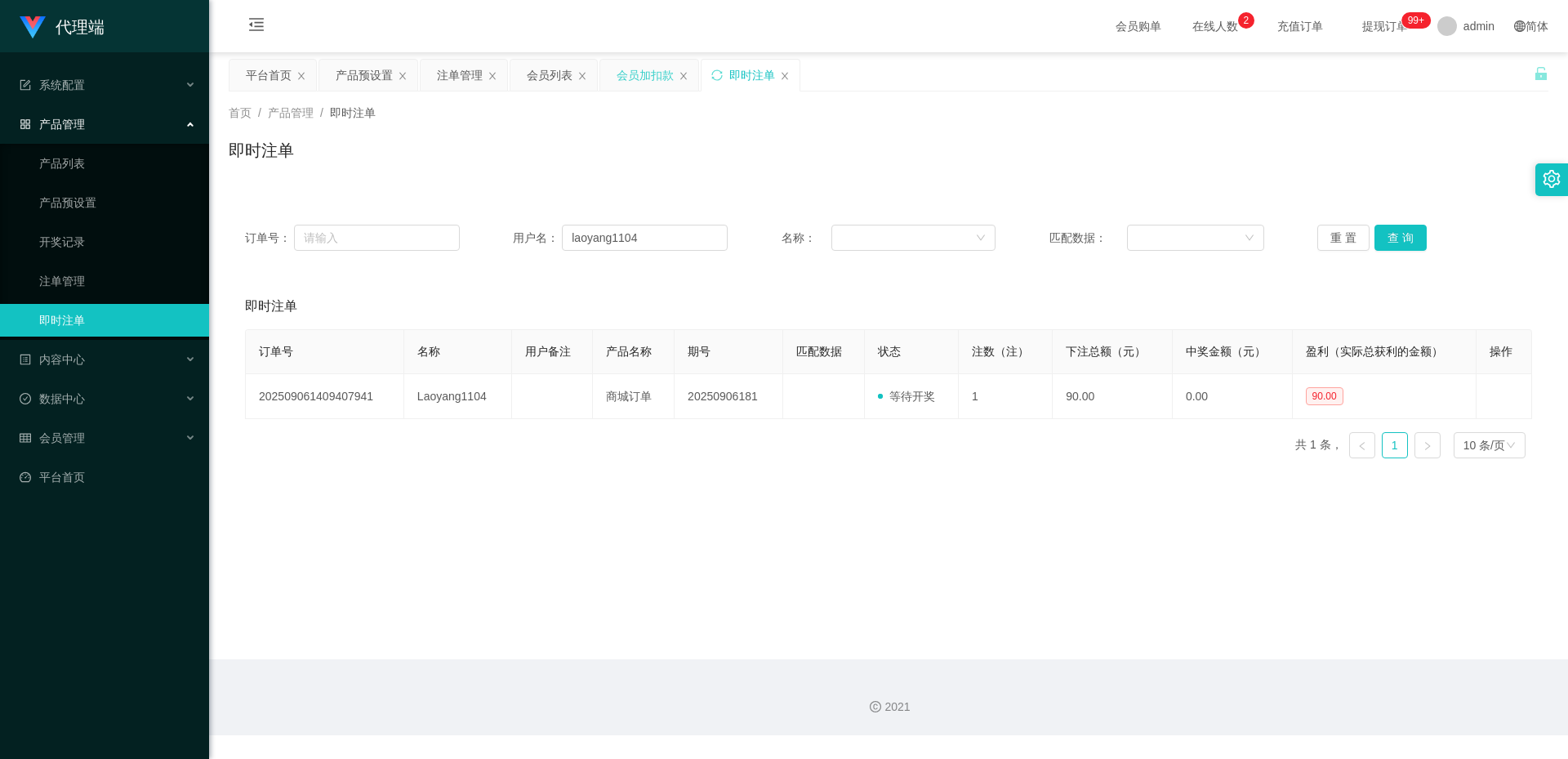
click at [648, 70] on div "会员加扣款" at bounding box center [645, 75] width 57 height 31
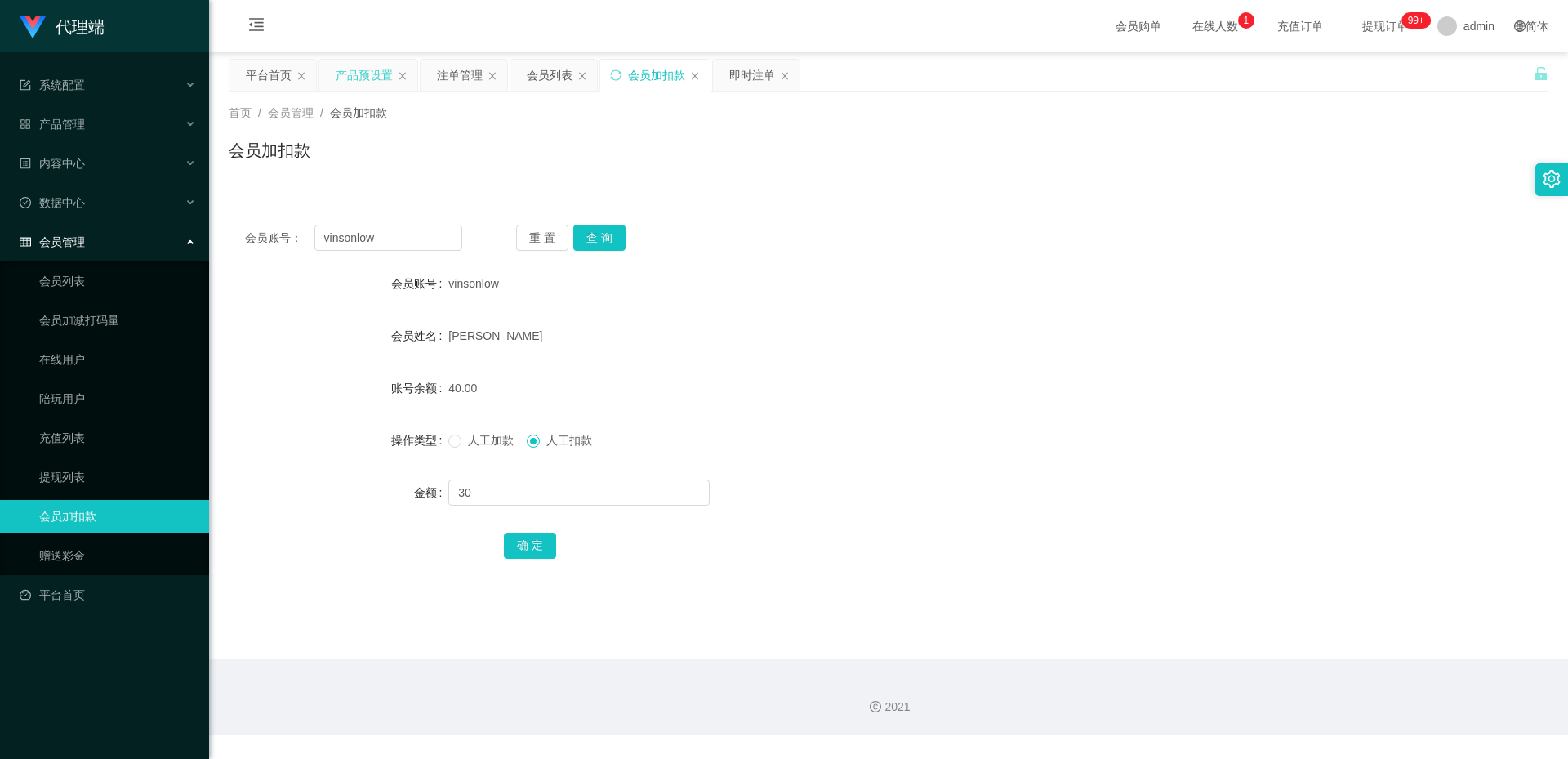
click at [370, 81] on div "产品预设置" at bounding box center [364, 75] width 57 height 31
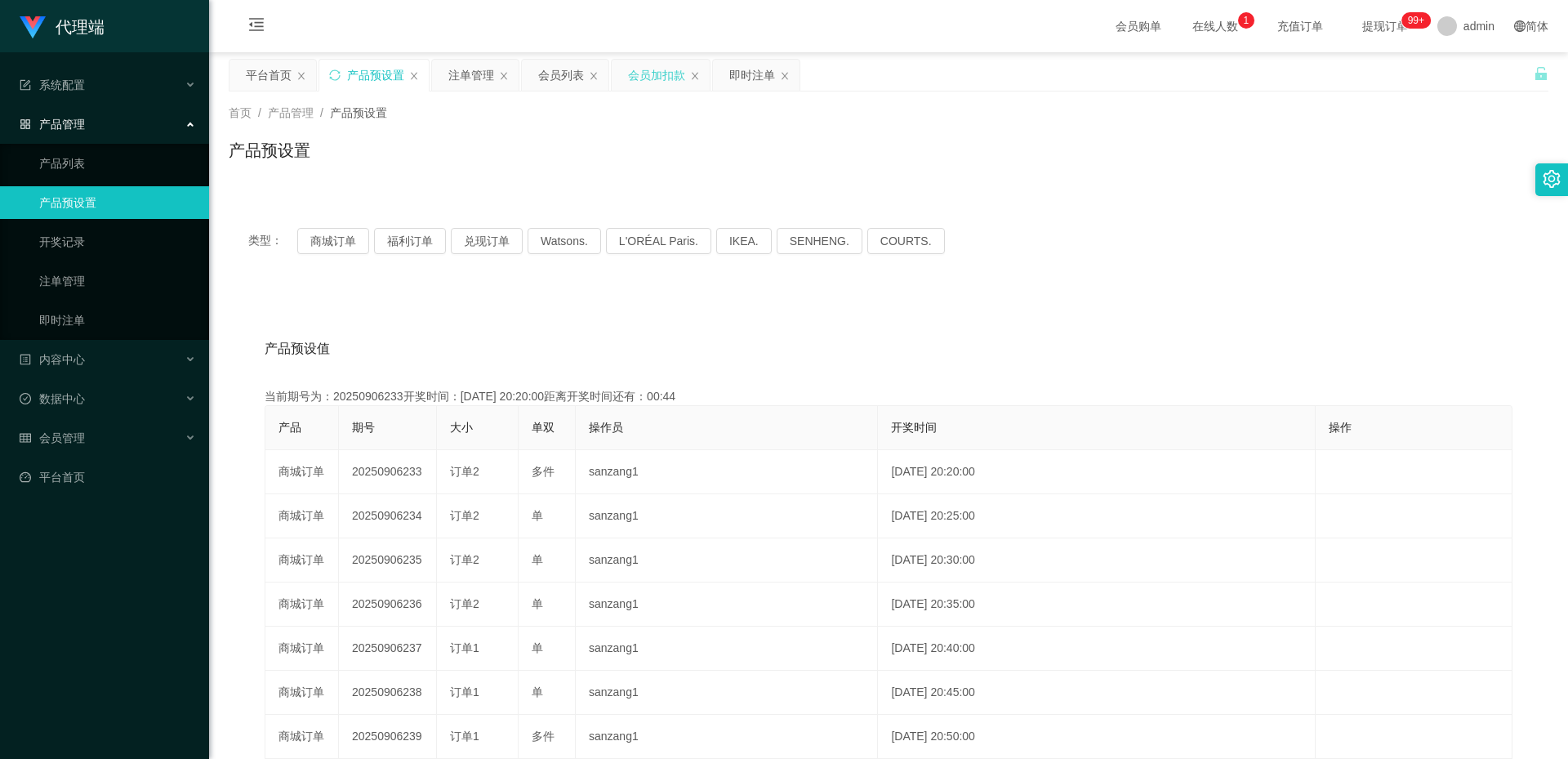
click at [649, 76] on div "会员加扣款" at bounding box center [657, 75] width 57 height 31
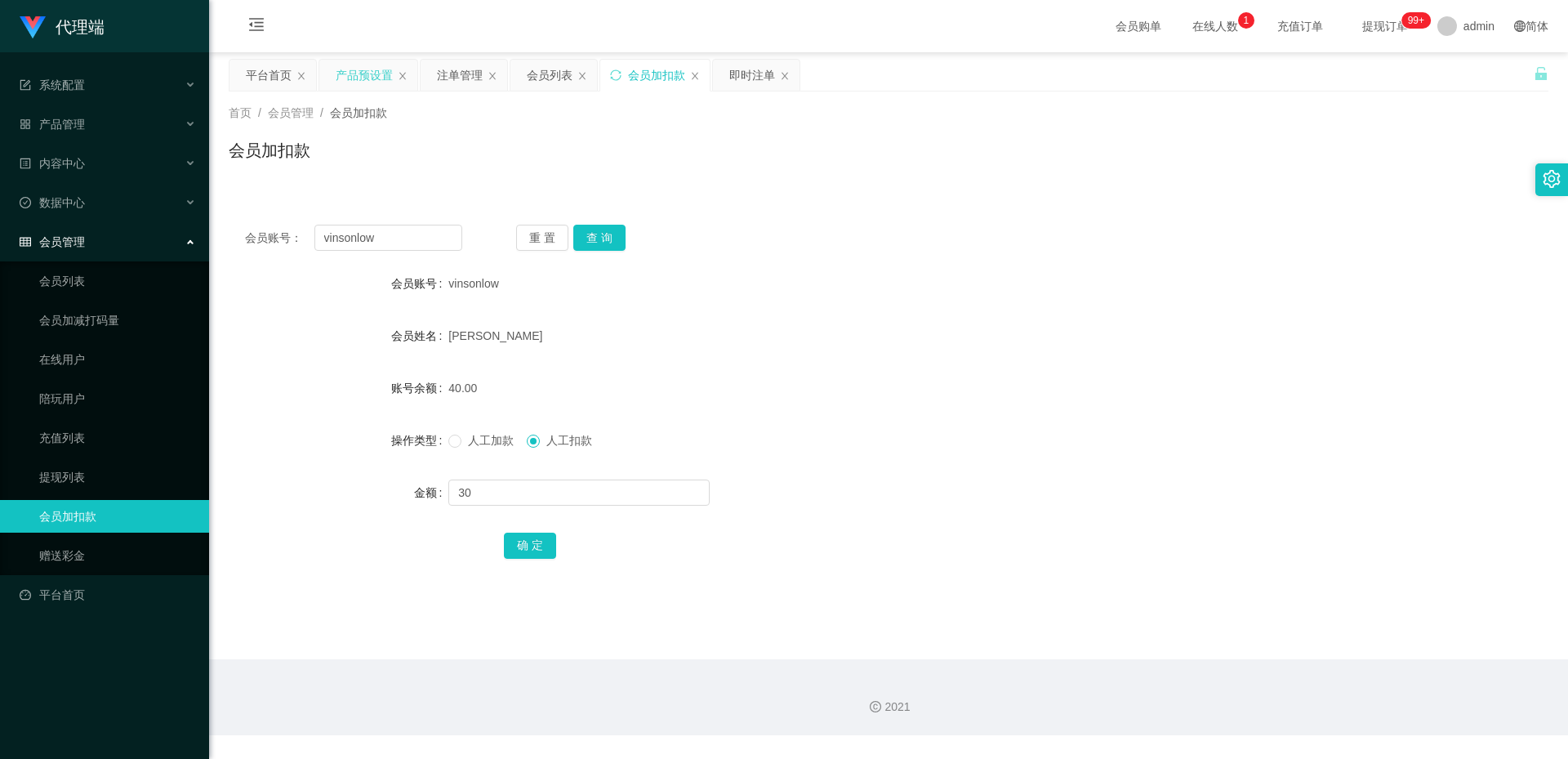
click at [367, 66] on div "产品预设置" at bounding box center [364, 75] width 57 height 31
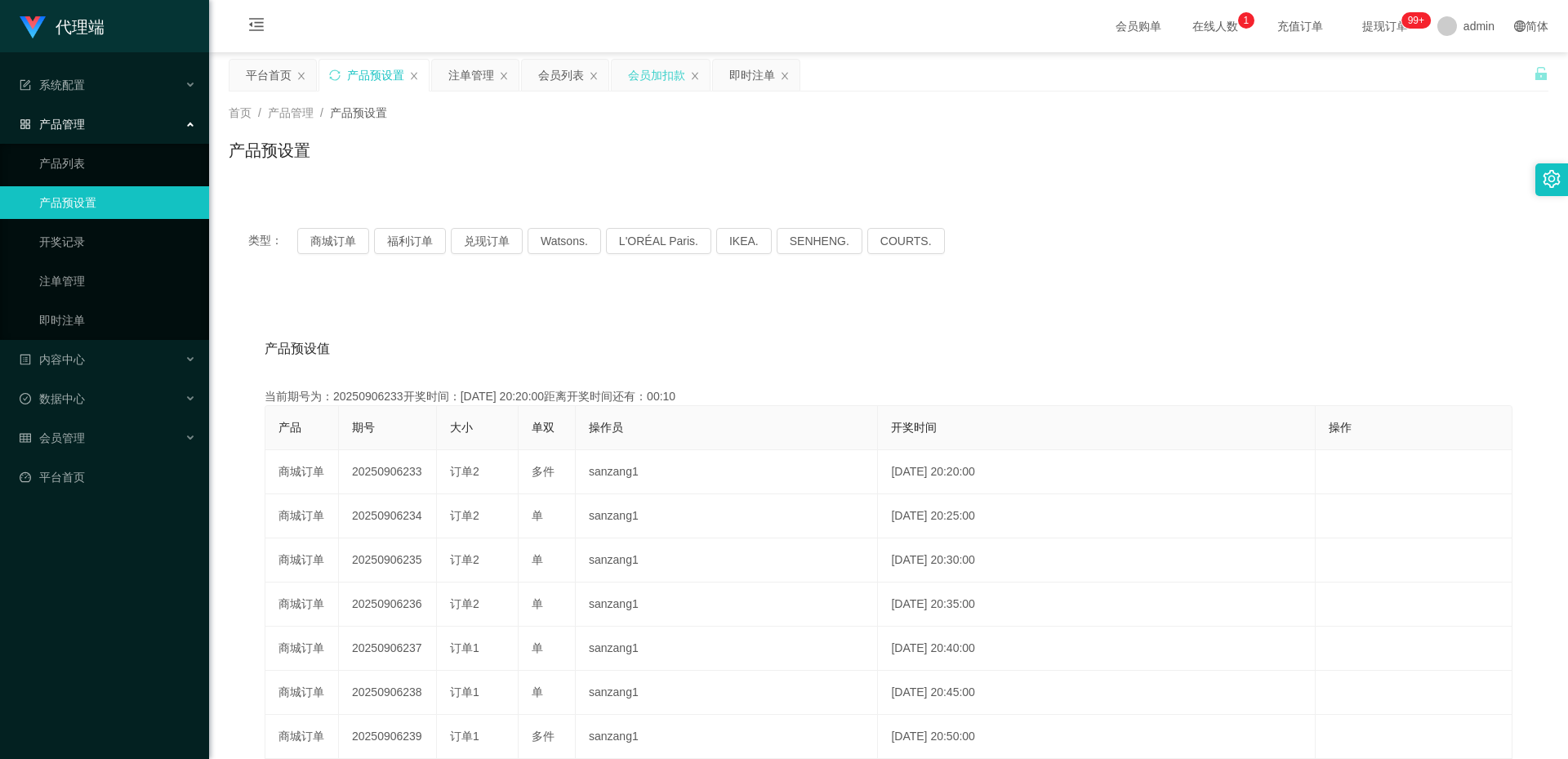
click at [673, 74] on div "会员加扣款" at bounding box center [657, 75] width 57 height 31
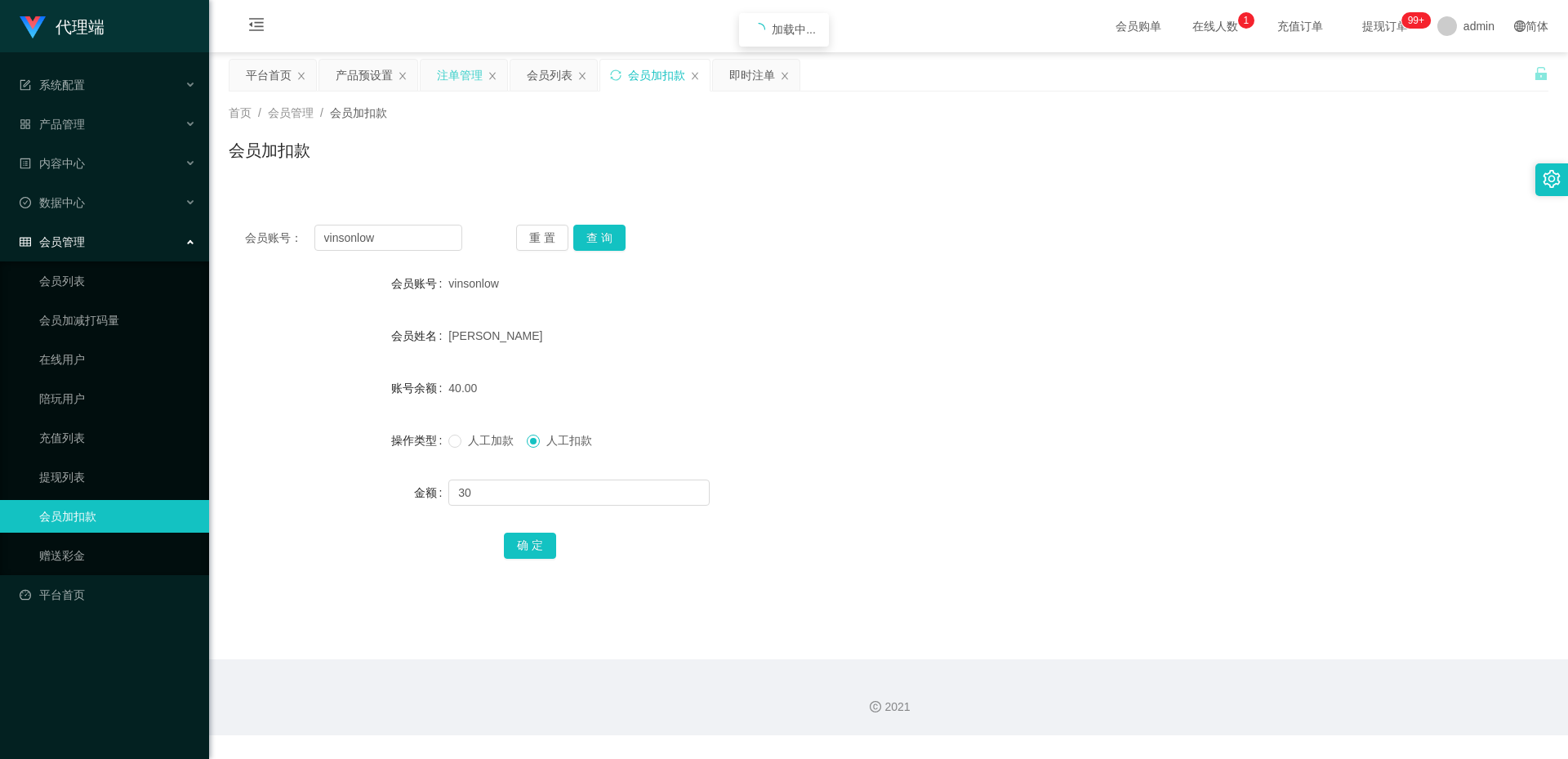
click at [456, 82] on div "注单管理" at bounding box center [459, 75] width 45 height 31
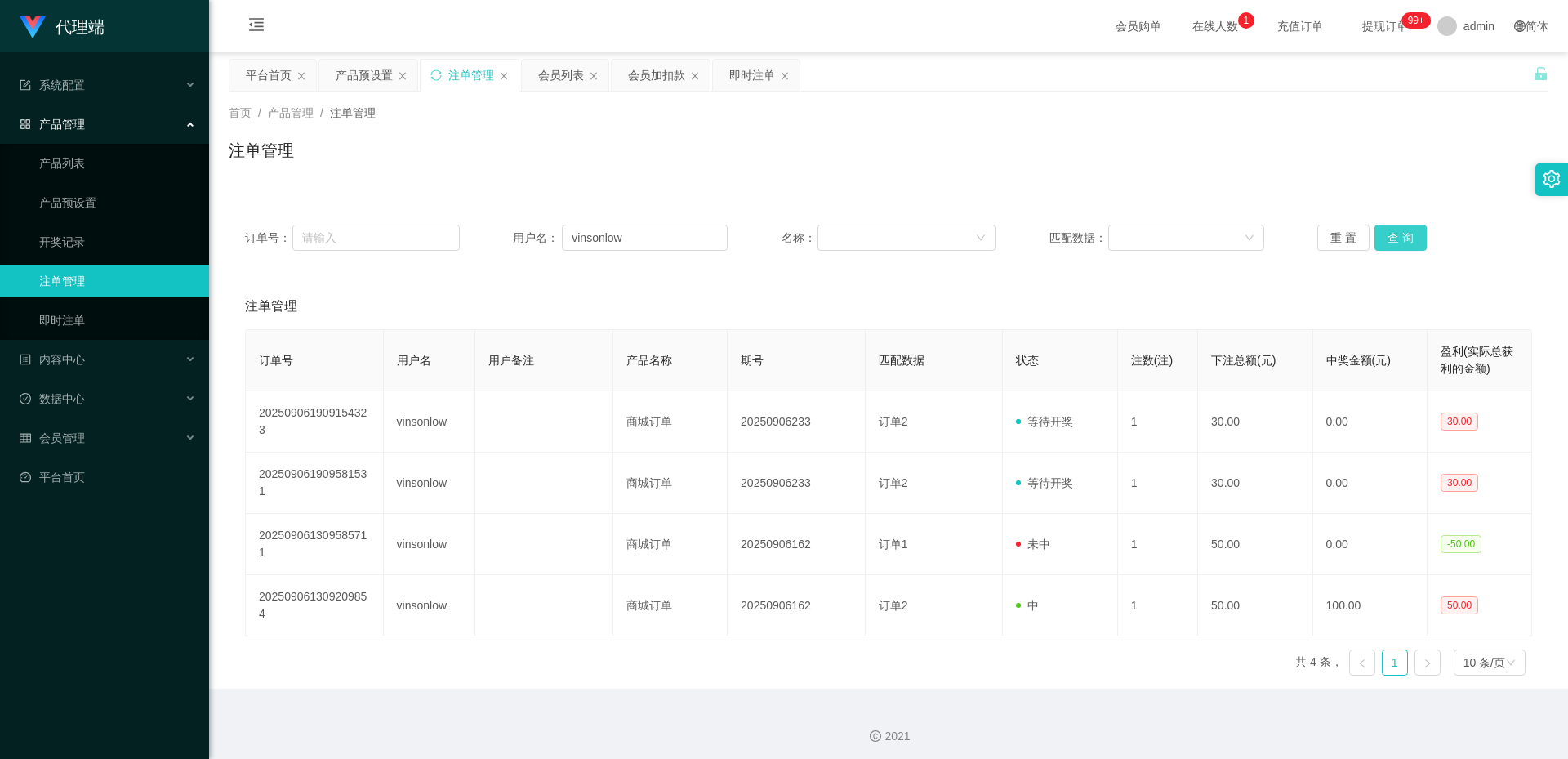
click at [1389, 233] on button "查 询" at bounding box center [1401, 238] width 52 height 26
click at [667, 74] on div "会员加扣款" at bounding box center [657, 75] width 57 height 31
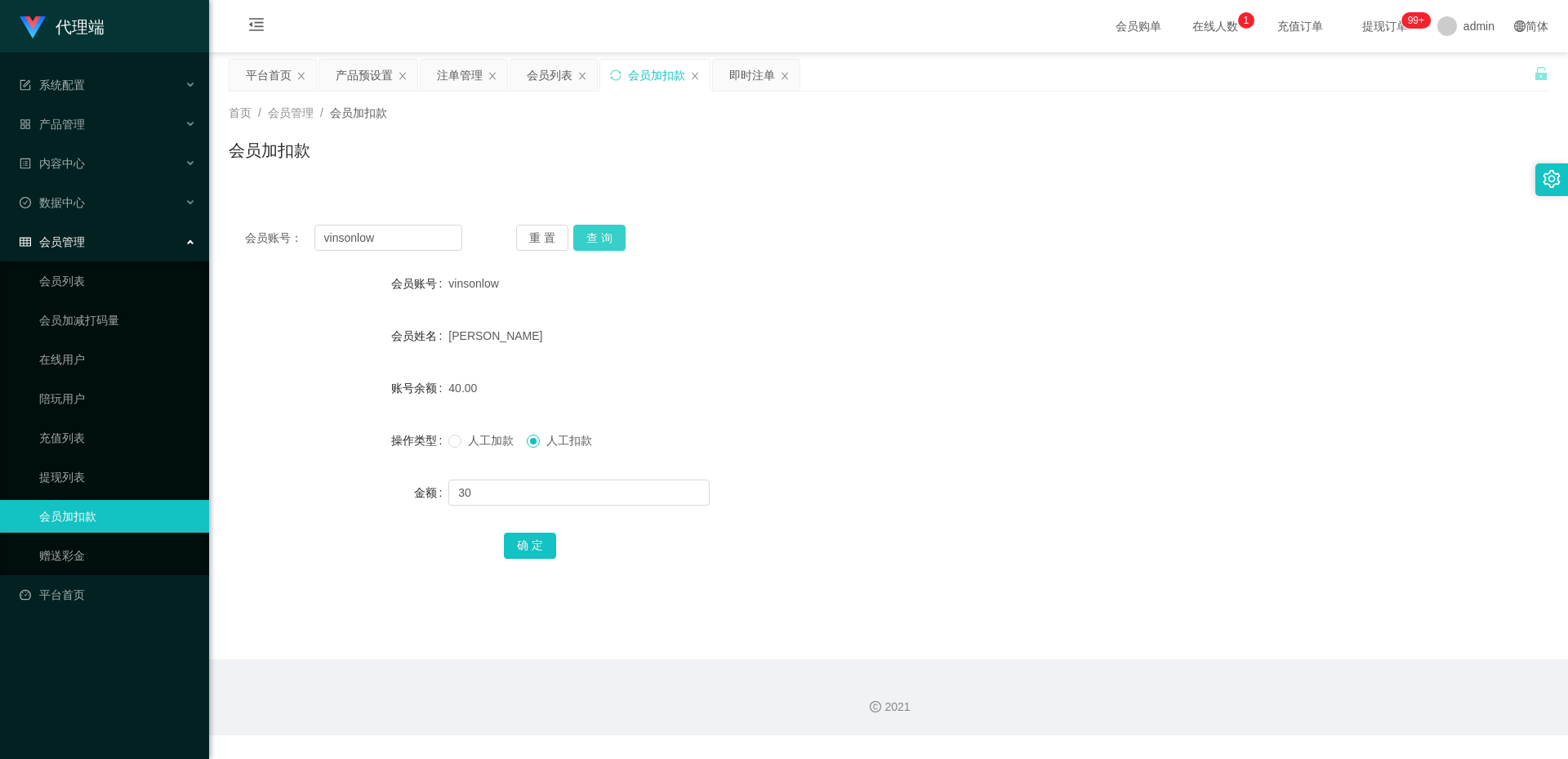
click at [606, 233] on button "查 询" at bounding box center [599, 238] width 52 height 26
click at [515, 501] on input "text" at bounding box center [579, 492] width 261 height 26
type input "30"
click at [514, 560] on div "确 定" at bounding box center [889, 544] width 770 height 32
click at [519, 554] on button "确 定" at bounding box center [530, 545] width 52 height 26
